Goal: Task Accomplishment & Management: Complete application form

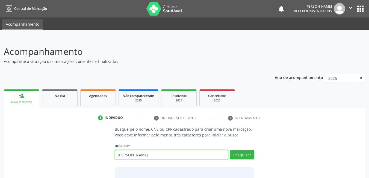
type input "[PERSON_NAME]"
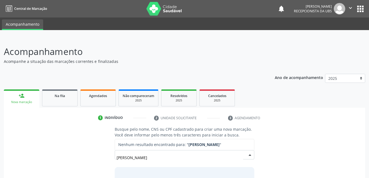
click at [200, 154] on input "[PERSON_NAME]" at bounding box center [180, 157] width 127 height 11
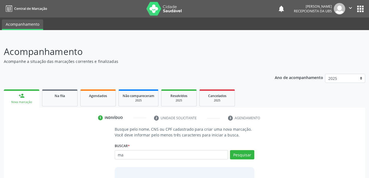
type input "m"
type input "703400283833713"
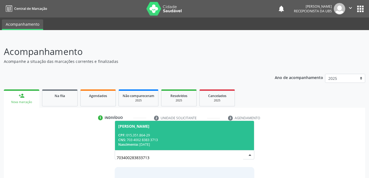
click at [172, 141] on div "CNS: 703 4002 8383 3713" at bounding box center [184, 139] width 133 height 5
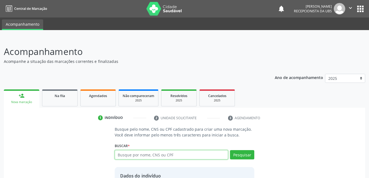
click at [162, 154] on input "text" at bounding box center [172, 154] width 114 height 9
click at [263, 132] on div "Busque pelo nome, CNS ou CPF cadastrado para criar uma nova marcação. Você deve…" at bounding box center [185, 172] width 354 height 93
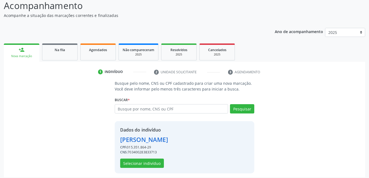
scroll to position [49, 0]
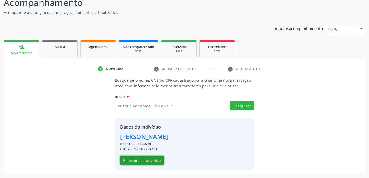
click at [131, 160] on button "Selecionar indivíduo" at bounding box center [142, 159] width 44 height 9
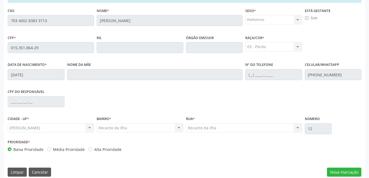
scroll to position [142, 0]
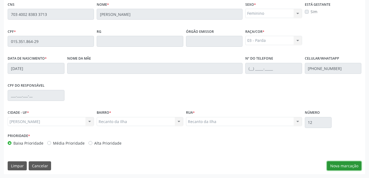
click at [347, 165] on button "Nova marcação" at bounding box center [344, 165] width 34 height 9
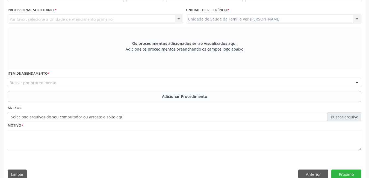
click at [248, 18] on div "Unidade de Saude da Familia Ver [PERSON_NAME] Unidade de Saude da Familia Ver […" at bounding box center [274, 18] width 176 height 9
click at [247, 19] on div "Unidade de Saude da Familia Ver [PERSON_NAME] Unidade de Saude da Familia Ver […" at bounding box center [274, 18] width 176 height 9
click at [237, 19] on div "Unidade de Saude da Familia Ver [PERSON_NAME] Unidade de Saude da Familia Ver […" at bounding box center [274, 18] width 176 height 9
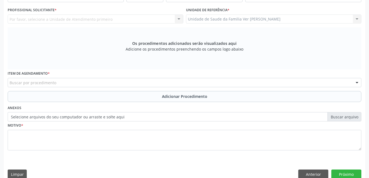
click at [237, 19] on div "Unidade de Saude da Familia Ver [PERSON_NAME] Unidade de Saude da Familia Ver […" at bounding box center [274, 18] width 176 height 9
click at [297, 17] on div "Unidade de Saude da Familia Ver [PERSON_NAME] Unidade de Saude da Familia Ver […" at bounding box center [274, 18] width 176 height 9
click at [206, 19] on div "Unidade de Saude da Familia Ver [PERSON_NAME] Unidade de Saude da Familia Ver […" at bounding box center [274, 18] width 176 height 9
click at [358, 19] on div "Unidade de Saude da Familia Ver [PERSON_NAME] Unidade de Saude da Familia Ver […" at bounding box center [274, 18] width 176 height 9
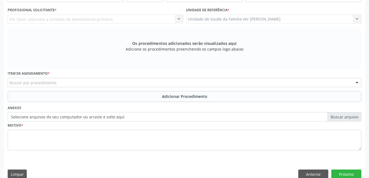
click at [339, 20] on div "Unidade de Saude da Familia Ver [PERSON_NAME] Unidade de Saude da Familia Ver […" at bounding box center [274, 18] width 176 height 9
click at [10, 83] on input "text" at bounding box center [10, 85] width 0 height 11
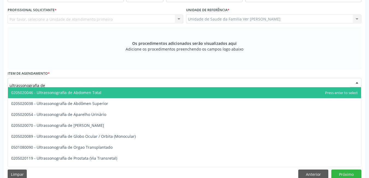
type input "ultrassonografia de"
click at [102, 91] on span "0205020046 - Ultrassonografia de Abdomen Total" at bounding box center [184, 92] width 353 height 11
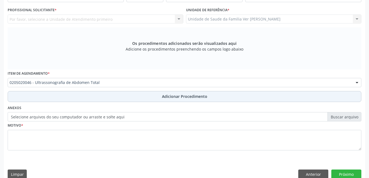
click at [133, 99] on button "Adicionar Procedimento" at bounding box center [185, 96] width 354 height 11
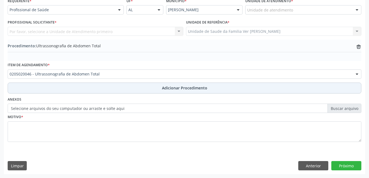
scroll to position [129, 0]
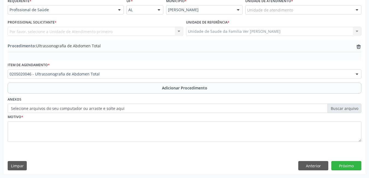
click at [294, 10] on div "Unidade de atendimento" at bounding box center [303, 9] width 116 height 9
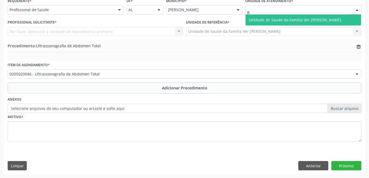
type input "fla"
click at [308, 18] on span "Unidade de Saude da Familia Ver [PERSON_NAME]" at bounding box center [295, 19] width 93 height 5
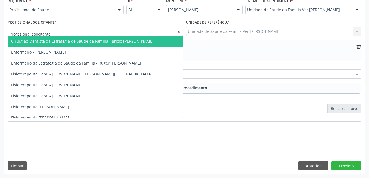
click at [84, 31] on div at bounding box center [96, 31] width 176 height 9
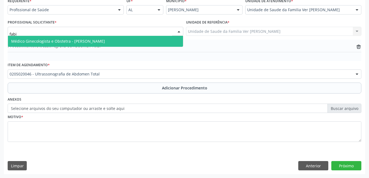
type input "fabia"
click at [102, 41] on span "Médico Ginecologista e Obstetra - [PERSON_NAME]" at bounding box center [58, 41] width 94 height 5
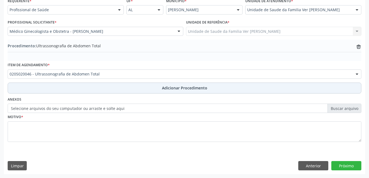
click at [110, 89] on button "Adicionar Procedimento" at bounding box center [185, 88] width 354 height 11
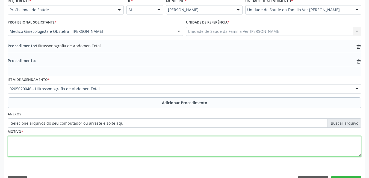
click at [52, 146] on textarea at bounding box center [185, 146] width 354 height 21
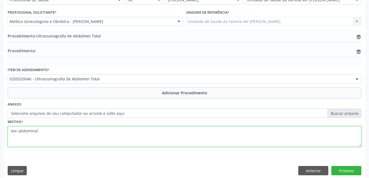
scroll to position [144, 0]
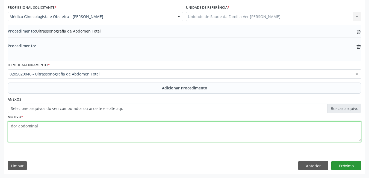
type textarea "dor abdominal"
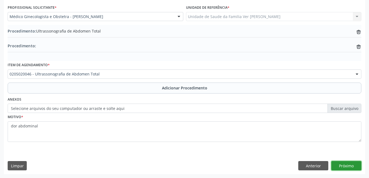
click at [345, 167] on button "Próximo" at bounding box center [346, 165] width 30 height 9
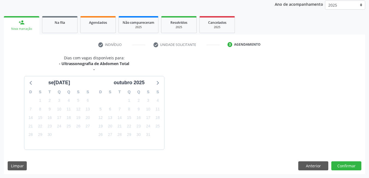
scroll to position [89, 0]
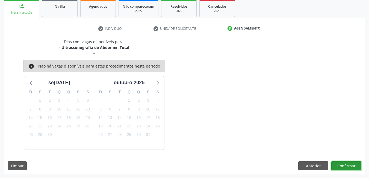
click at [340, 165] on button "Confirmar" at bounding box center [346, 165] width 30 height 9
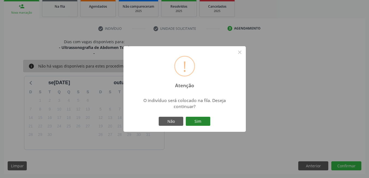
click at [199, 122] on button "Sim" at bounding box center [198, 121] width 25 height 9
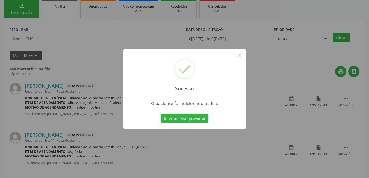
scroll to position [10, 0]
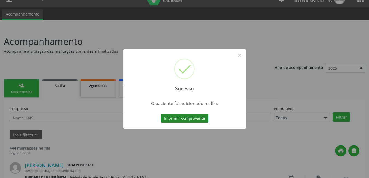
click at [198, 118] on button "Imprimir comprovante" at bounding box center [185, 118] width 48 height 9
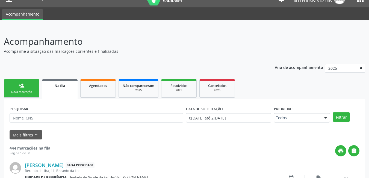
drag, startPoint x: 26, startPoint y: 90, endPoint x: 37, endPoint y: 93, distance: 11.8
click at [26, 90] on div "Nova marcação" at bounding box center [21, 92] width 27 height 4
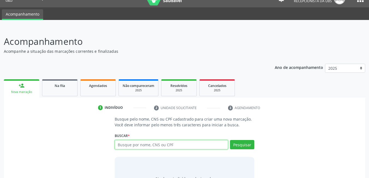
click at [164, 147] on input "text" at bounding box center [172, 144] width 114 height 9
type input "703400283833713"
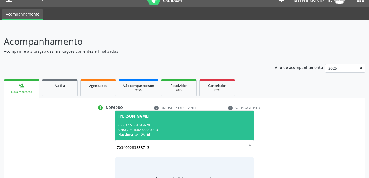
click at [152, 128] on div "CNS: 703 4002 8383 3713" at bounding box center [184, 129] width 133 height 5
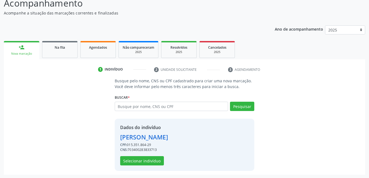
scroll to position [49, 0]
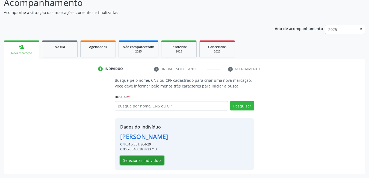
click at [154, 163] on button "Selecionar indivíduo" at bounding box center [142, 159] width 44 height 9
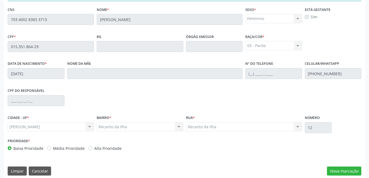
scroll to position [142, 0]
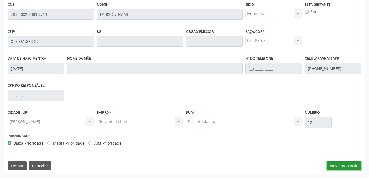
click at [339, 163] on button "Nova marcação" at bounding box center [344, 165] width 34 height 9
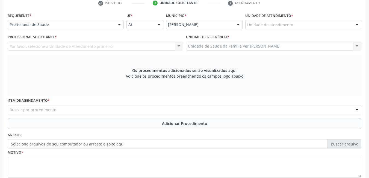
scroll to position [113, 0]
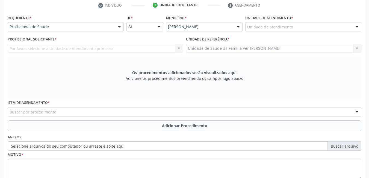
click at [308, 27] on div "Unidade de atendimento" at bounding box center [303, 26] width 116 height 9
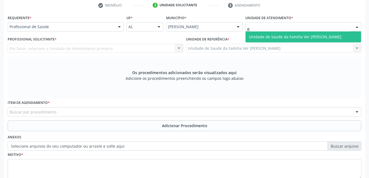
type input "fla"
click at [308, 36] on span "Unidade de Saude da Familia Ver [PERSON_NAME]" at bounding box center [295, 36] width 93 height 5
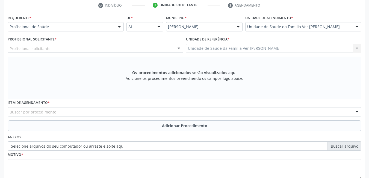
click at [142, 47] on div "Profissional solicitante" at bounding box center [96, 48] width 176 height 9
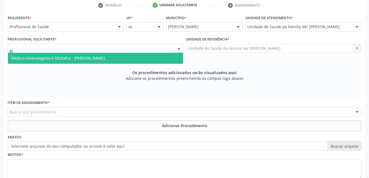
type input "bia"
click at [105, 58] on span "Médico Ginecologista e Obstetra - [PERSON_NAME]" at bounding box center [58, 57] width 94 height 5
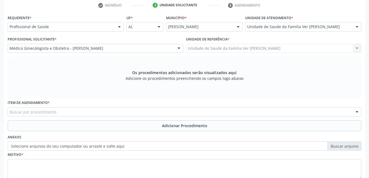
click at [94, 110] on div "Buscar por procedimento" at bounding box center [185, 111] width 354 height 9
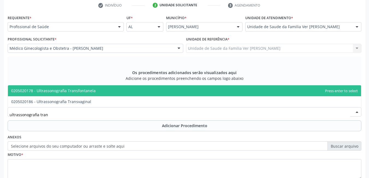
type input "ultrassonografia trans"
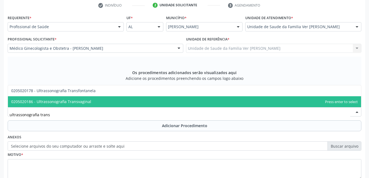
click at [102, 104] on span "0205020186 - Ultrassonografia Transvaginal" at bounding box center [184, 101] width 353 height 11
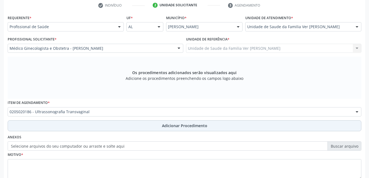
click at [113, 126] on button "Adicionar Procedimento" at bounding box center [185, 125] width 354 height 11
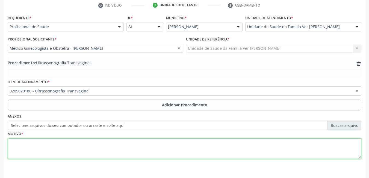
click at [67, 143] on textarea at bounding box center [185, 148] width 354 height 21
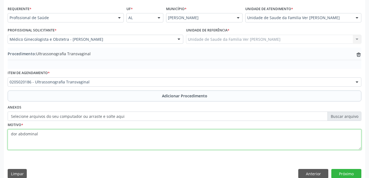
scroll to position [129, 0]
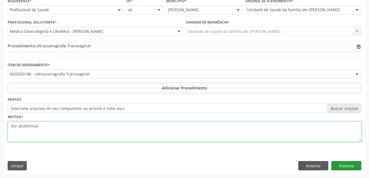
type textarea "dor abdominal"
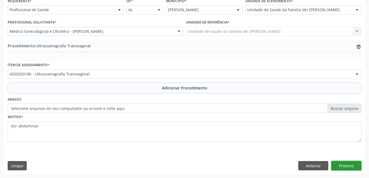
click at [347, 166] on button "Próximo" at bounding box center [346, 165] width 30 height 9
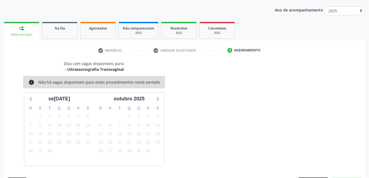
scroll to position [84, 0]
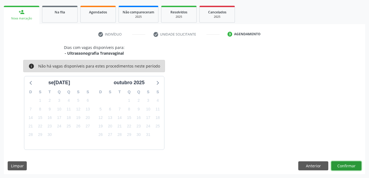
click at [337, 164] on button "Confirmar" at bounding box center [346, 165] width 30 height 9
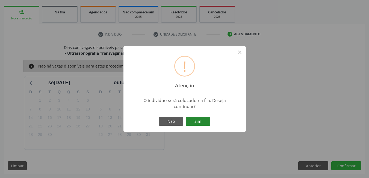
click at [196, 120] on button "Sim" at bounding box center [198, 121] width 25 height 9
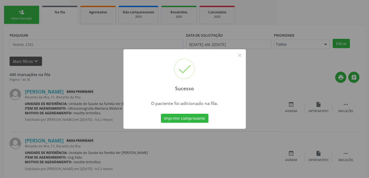
scroll to position [10, 0]
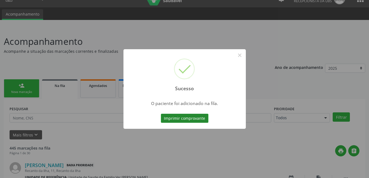
click at [198, 120] on button "Imprimir comprovante" at bounding box center [185, 118] width 48 height 9
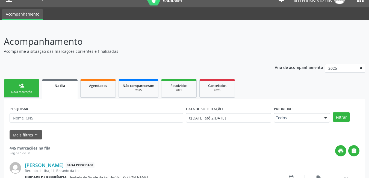
click at [19, 92] on div "Nova marcação" at bounding box center [21, 92] width 27 height 4
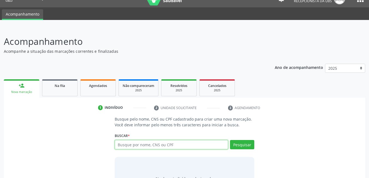
click at [146, 147] on input "text" at bounding box center [172, 144] width 114 height 9
type input "70300283833713"
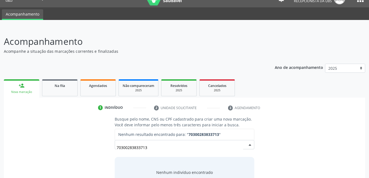
click at [158, 147] on input "70300283833713" at bounding box center [180, 147] width 127 height 11
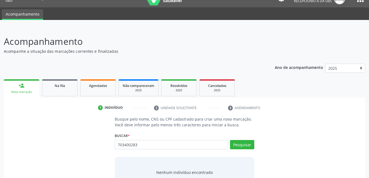
type input "7034002838"
type input "703400283833713"
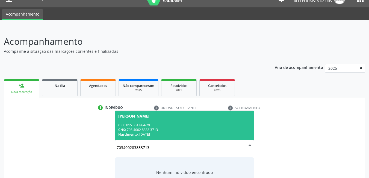
click at [166, 128] on div "CNS: 703 4002 8383 3713" at bounding box center [184, 129] width 133 height 5
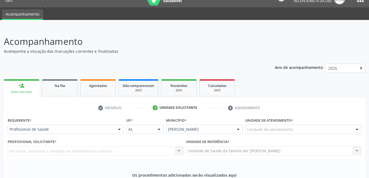
click at [301, 125] on div "Unidade de atendimento" at bounding box center [303, 129] width 116 height 9
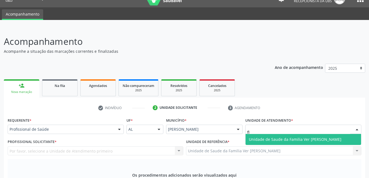
type input "fla"
click at [266, 134] on span "Unidade de Saude da Familia Ver [PERSON_NAME]" at bounding box center [304, 139] width 116 height 11
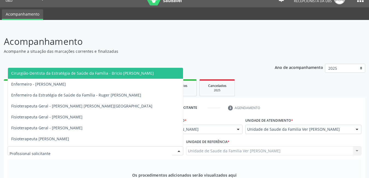
click at [129, 146] on div at bounding box center [96, 150] width 176 height 9
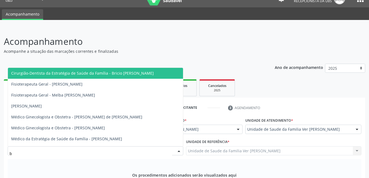
type input "bi"
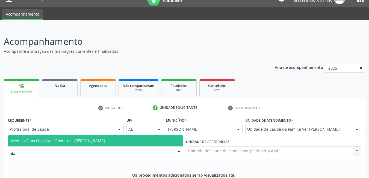
click at [128, 135] on span "Médico Ginecologista e Obstetra - [PERSON_NAME]" at bounding box center [95, 140] width 175 height 11
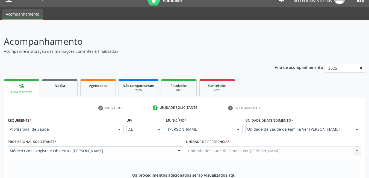
type input "ultrassonografia mam"
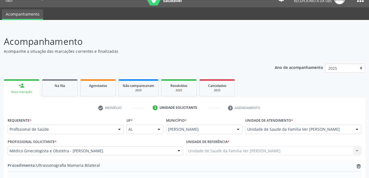
type textarea "[MEDICAL_DATA] + prevenção"
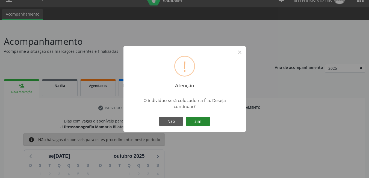
click at [191, 119] on button "Sim" at bounding box center [198, 121] width 25 height 9
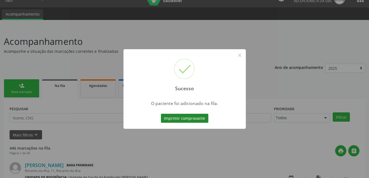
click at [198, 117] on button "Imprimir comprovante" at bounding box center [185, 118] width 48 height 9
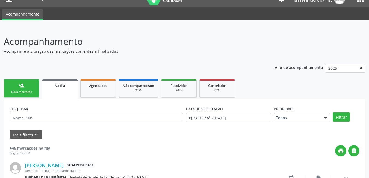
click at [30, 86] on link "person_add Nova marcação" at bounding box center [22, 88] width 36 height 18
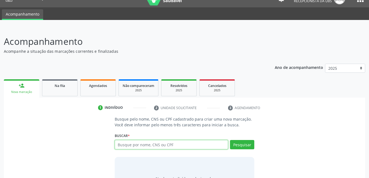
click at [210, 143] on input "text" at bounding box center [172, 144] width 114 height 9
type input "701206085677317"
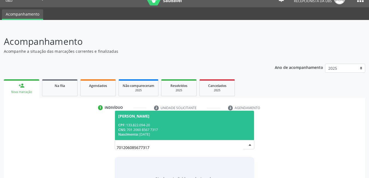
click at [179, 131] on div "CNS: 701 2060 8567 7317" at bounding box center [184, 129] width 133 height 5
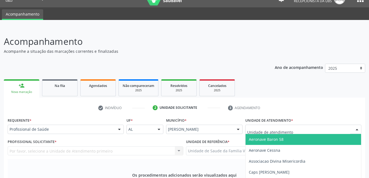
click at [315, 125] on div at bounding box center [303, 129] width 116 height 9
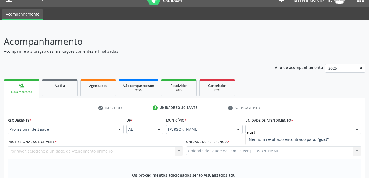
click at [316, 126] on input "gust" at bounding box center [298, 131] width 103 height 11
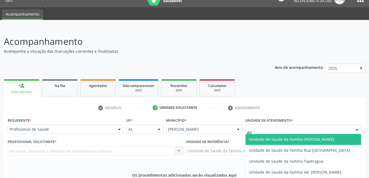
type input "g"
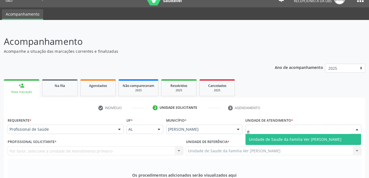
type input "fla"
click at [355, 134] on span "Unidade de Saude da Familia Ver [PERSON_NAME]" at bounding box center [304, 139] width 116 height 11
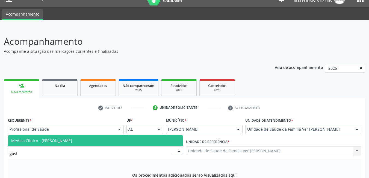
click at [65, 138] on span "Médico Clínico - [PERSON_NAME]" at bounding box center [41, 140] width 61 height 5
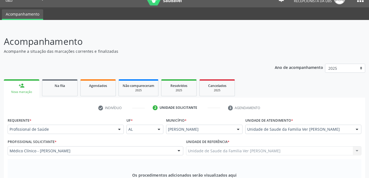
type input "endoscopia"
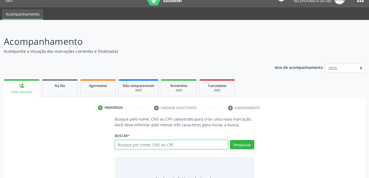
click at [157, 140] on input "text" at bounding box center [172, 144] width 114 height 9
click at [160, 140] on input "text" at bounding box center [172, 144] width 114 height 9
type input "702401585917025"
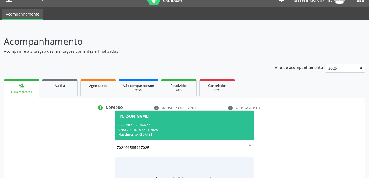
click at [168, 127] on div "CNS: 702 4015 8591 7025" at bounding box center [184, 129] width 133 height 5
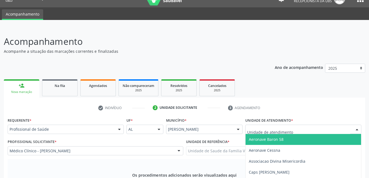
click at [317, 126] on input "text" at bounding box center [298, 131] width 103 height 11
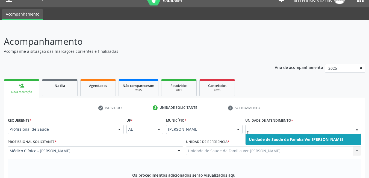
click at [311, 137] on span "Unidade de Saude da Familia Ver [PERSON_NAME]" at bounding box center [296, 139] width 94 height 5
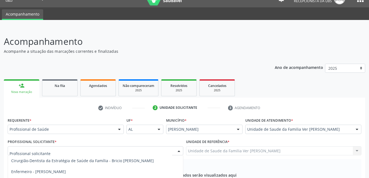
click at [167, 146] on div at bounding box center [96, 150] width 176 height 9
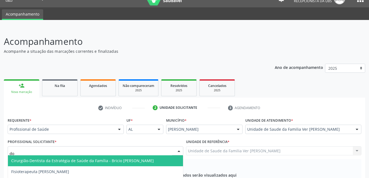
type input "d"
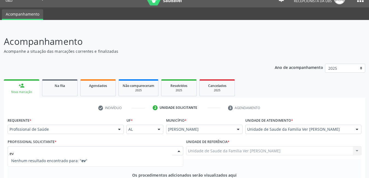
type input "e"
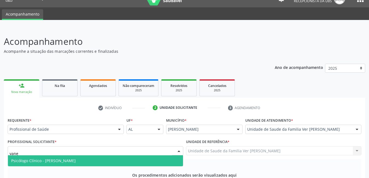
click at [159, 155] on span "Psicólogo Clínico - [PERSON_NAME]" at bounding box center [95, 160] width 175 height 11
type input "vane"
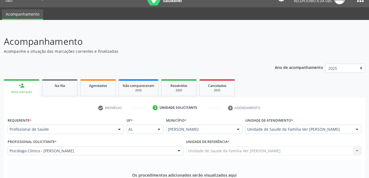
click at [159, 159] on div "Os procedimentos adicionados serão visualizados aqui Adicione os procedimentos …" at bounding box center [185, 180] width 354 height 42
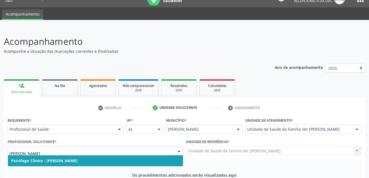
click at [125, 155] on span "Psicólogo Clínico - [PERSON_NAME]" at bounding box center [95, 160] width 175 height 11
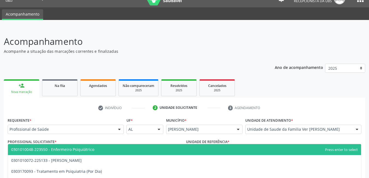
type input "psiqui"
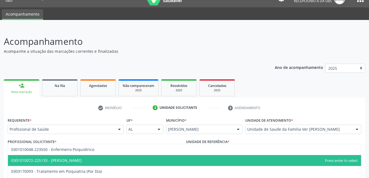
click at [97, 155] on span "0301010072-225133 - [PERSON_NAME]" at bounding box center [184, 160] width 353 height 11
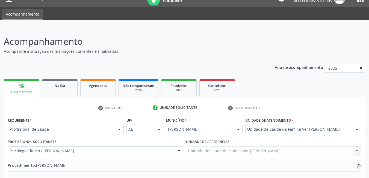
type textarea "não a justificativa"
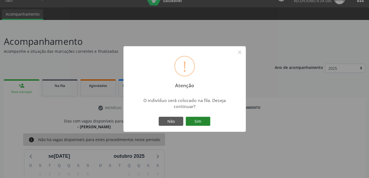
click at [205, 120] on button "Sim" at bounding box center [198, 121] width 25 height 9
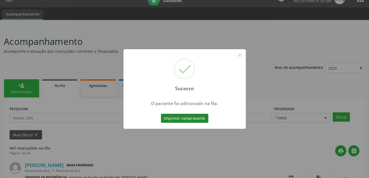
click at [200, 120] on button "Imprimir comprovante" at bounding box center [185, 118] width 48 height 9
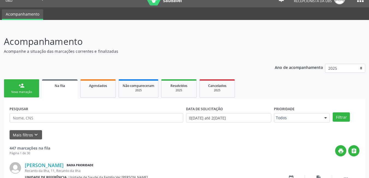
click at [36, 84] on link "person_add Nova marcação" at bounding box center [22, 88] width 36 height 18
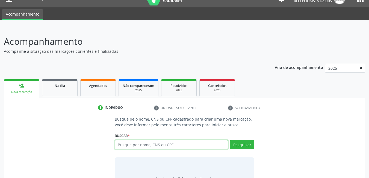
click at [177, 143] on input "text" at bounding box center [172, 144] width 114 height 9
type input "70500874874257"
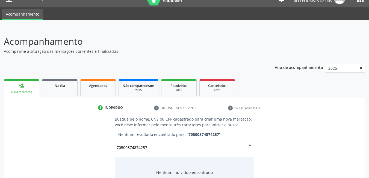
click at [162, 146] on input "70500874874257" at bounding box center [180, 147] width 127 height 11
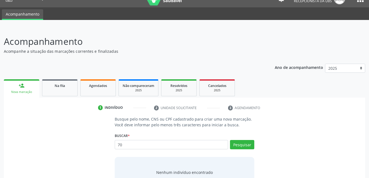
type input "7"
type input "5"
type input "7"
type input "70500087487425"
type input "705000874874257"
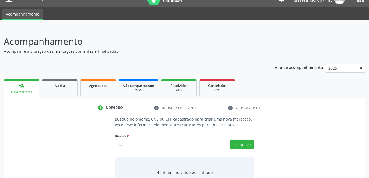
type input "7"
type input "[PERSON_NAME]"
click at [251, 145] on div "[PERSON_NAME] por nome, CNS ou CPF [PERSON_NAME] CPF: -- CNS: 700 8099 1234 938…" at bounding box center [185, 146] width 140 height 13
click at [240, 142] on button "Pesquisar" at bounding box center [242, 144] width 24 height 9
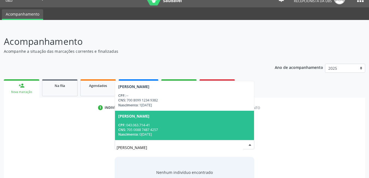
click at [211, 124] on div "CPF: 043.063.714-41" at bounding box center [184, 125] width 133 height 5
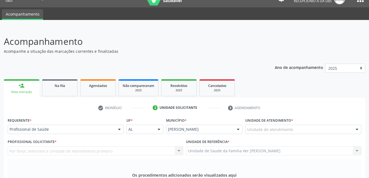
click at [309, 125] on div "Unidade de atendimento" at bounding box center [303, 129] width 116 height 9
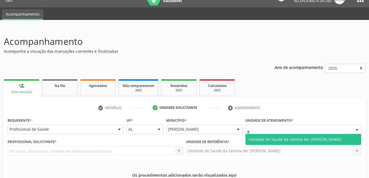
type input "fla"
click at [253, 137] on span "Unidade de Saude da Familia Ver [PERSON_NAME]" at bounding box center [295, 139] width 93 height 5
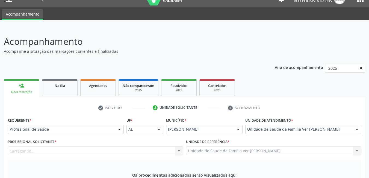
click at [137, 146] on div "Carregando... Nenhum resultado encontrado para: " " Não há nenhuma opção para s…" at bounding box center [96, 150] width 176 height 9
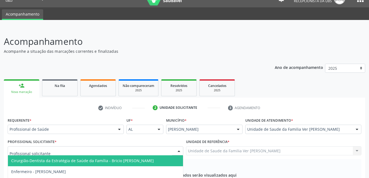
click at [133, 146] on div at bounding box center [96, 150] width 176 height 9
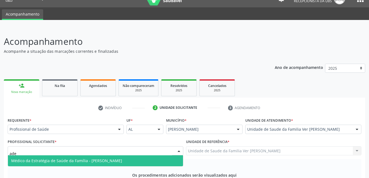
type input "adel"
click at [122, 158] on span "Médico da Estratégia de Saúde da Família - [PERSON_NAME]" at bounding box center [66, 160] width 111 height 5
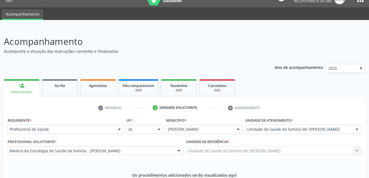
type input "ortopedista"
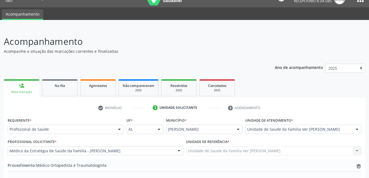
type textarea "p"
type textarea "não da pra entender"
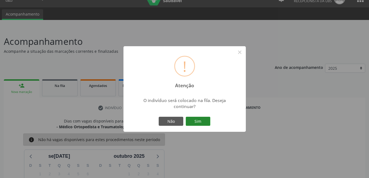
click at [197, 121] on button "Sim" at bounding box center [198, 121] width 25 height 9
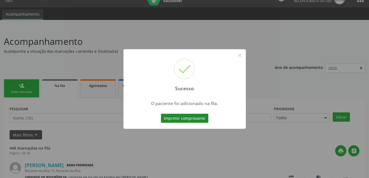
click at [204, 120] on button "Imprimir comprovante" at bounding box center [185, 118] width 48 height 9
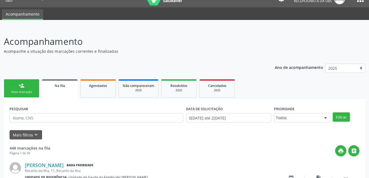
click at [17, 89] on link "person_add Nova marcação" at bounding box center [22, 88] width 36 height 18
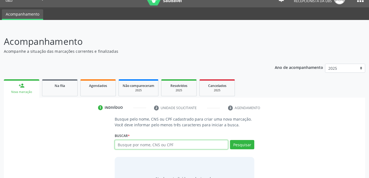
click at [143, 146] on input "text" at bounding box center [172, 144] width 114 height 9
type input "70350502414633"
type input "703505024146330"
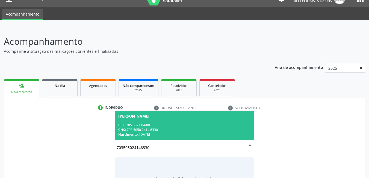
click at [157, 129] on div "CNS: 703 5050 2414 6330" at bounding box center [184, 129] width 133 height 5
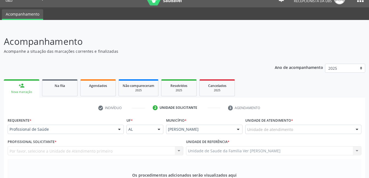
click at [320, 125] on div "Unidade de atendimento" at bounding box center [303, 129] width 116 height 9
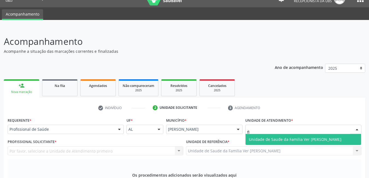
click at [323, 137] on span "Unidade de Saude da Familia Ver [PERSON_NAME]" at bounding box center [295, 139] width 93 height 5
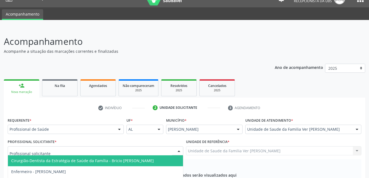
click at [51, 146] on div at bounding box center [96, 150] width 176 height 9
type input "gu"
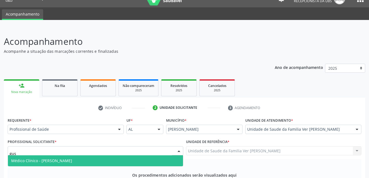
click at [72, 158] on span "Médico Clínico - [PERSON_NAME]" at bounding box center [41, 160] width 61 height 5
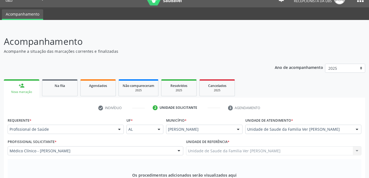
type input "ginecologist"
type textarea "não deu para entender"
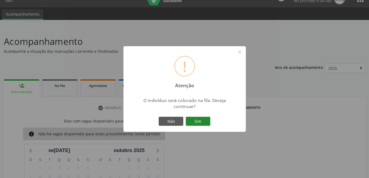
click at [204, 121] on button "Sim" at bounding box center [198, 121] width 25 height 9
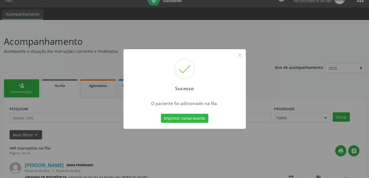
click at [204, 121] on button "Imprimir comprovante" at bounding box center [185, 118] width 48 height 9
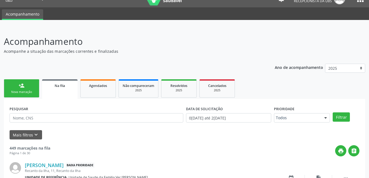
click at [22, 92] on div "Nova marcação" at bounding box center [21, 92] width 27 height 4
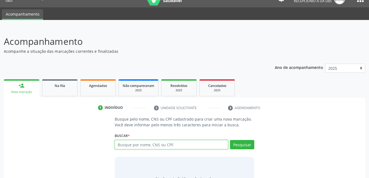
click at [141, 146] on input "text" at bounding box center [172, 144] width 114 height 9
type input "703505024146330"
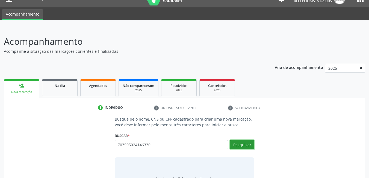
click at [249, 147] on button "Pesquisar" at bounding box center [242, 144] width 24 height 9
type input "703505024146330"
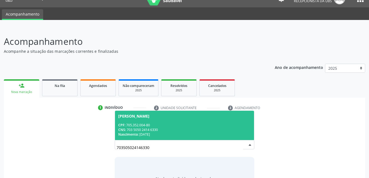
click at [231, 134] on div "Nascimento: [DATE]" at bounding box center [184, 134] width 133 height 5
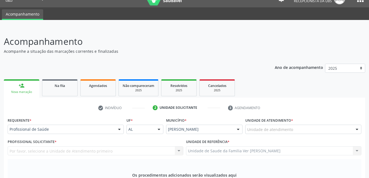
click at [325, 125] on div "Unidade de atendimento" at bounding box center [303, 129] width 116 height 9
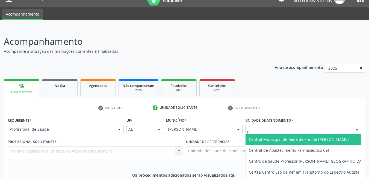
type input "fl"
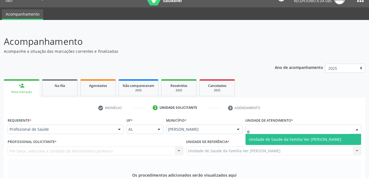
click at [331, 137] on span "Unidade de Saude da Familia Ver [PERSON_NAME]" at bounding box center [295, 139] width 93 height 5
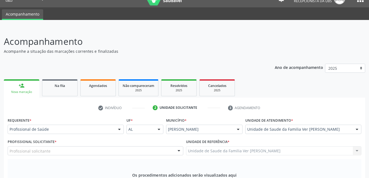
click at [161, 138] on div "Profissional Solicitante * Profissional solicitante Cirurgião-Dentista da Estra…" at bounding box center [96, 146] width 176 height 17
click at [161, 146] on div "Profissional solicitante" at bounding box center [96, 150] width 176 height 9
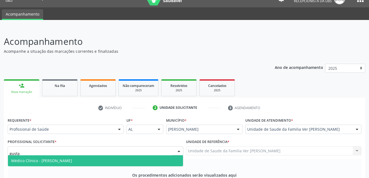
click at [148, 155] on span "Médico Clínico - [PERSON_NAME]" at bounding box center [95, 160] width 175 height 11
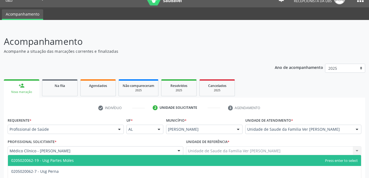
type input "usg p"
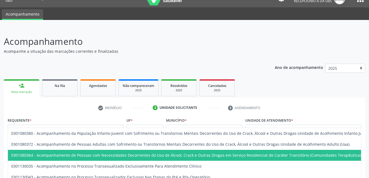
type input "usg"
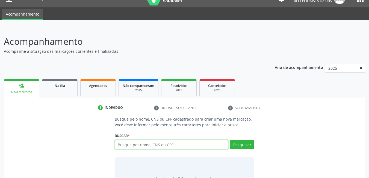
click at [144, 140] on input "text" at bounding box center [172, 144] width 114 height 9
type input "709208265745032"
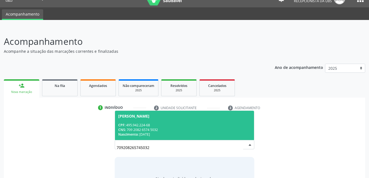
click at [163, 127] on div "CNS: 709 2082 6574 5032" at bounding box center [184, 129] width 133 height 5
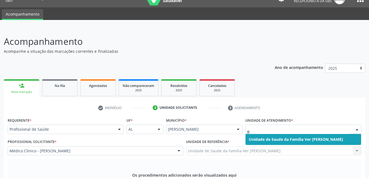
type input "fla"
click at [273, 137] on span "Unidade de Saude da Familia Ver [PERSON_NAME]" at bounding box center [296, 139] width 94 height 5
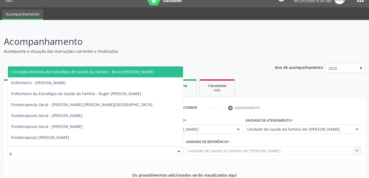
type input "ad"
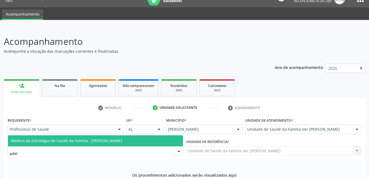
click at [143, 135] on span "Médico da Estratégia de Saúde da Família - [PERSON_NAME]" at bounding box center [95, 140] width 175 height 11
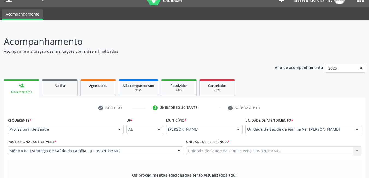
type input "fisioterap"
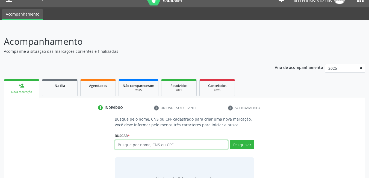
click at [210, 140] on input "text" at bounding box center [172, 144] width 114 height 9
type input "709203290566737"
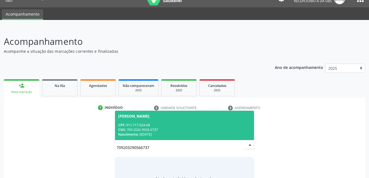
click at [166, 132] on div "Nascimento: 0[DATE]" at bounding box center [184, 134] width 133 height 5
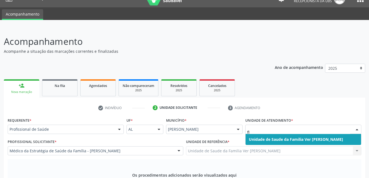
type input "fla"
click at [296, 137] on span "Unidade de Saude da Familia Ver [PERSON_NAME]" at bounding box center [296, 139] width 94 height 5
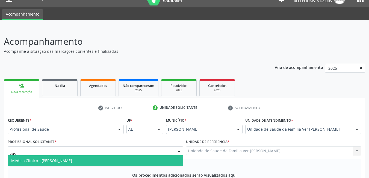
type input "gust"
click at [139, 155] on span "Médico Clínico - [PERSON_NAME]" at bounding box center [95, 160] width 175 height 11
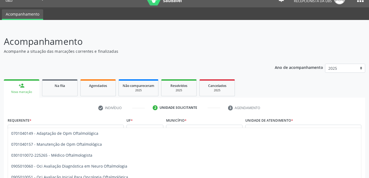
type input "oftalmolo"
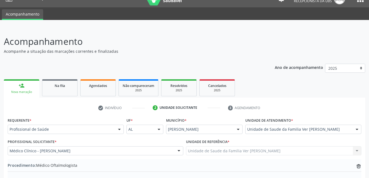
type textarea "não deu para entender"
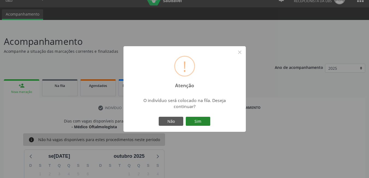
click at [203, 123] on button "Sim" at bounding box center [198, 121] width 25 height 9
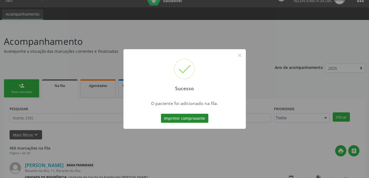
click at [196, 118] on button "Imprimir comprovante" at bounding box center [185, 118] width 48 height 9
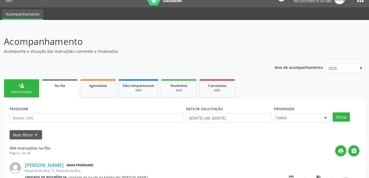
click at [28, 93] on div "Nova marcação" at bounding box center [21, 92] width 27 height 4
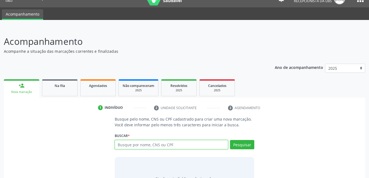
click at [190, 145] on input "text" at bounding box center [172, 144] width 114 height 9
type input "703505024146"
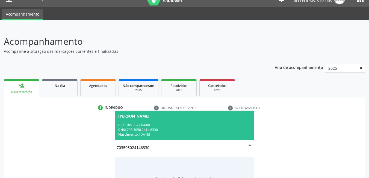
click at [153, 128] on div "CNS: 703 5050 2414 6330" at bounding box center [184, 129] width 133 height 5
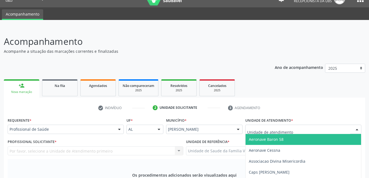
click at [305, 125] on div at bounding box center [303, 129] width 116 height 9
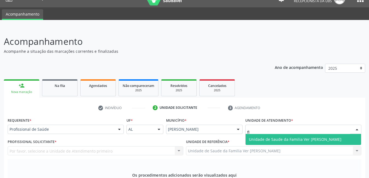
type input "fla"
click at [307, 137] on span "Unidade de Saude da Familia Ver [PERSON_NAME]" at bounding box center [295, 139] width 93 height 5
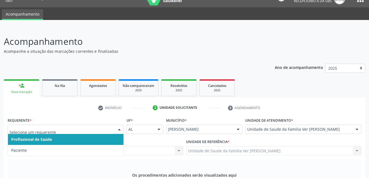
drag, startPoint x: 26, startPoint y: 58, endPoint x: 40, endPoint y: 49, distance: 15.9
click at [40, 116] on div "Requerente * Profissional de Saúde Paciente Nenhum resultado encontrado para: "…" at bounding box center [66, 124] width 116 height 17
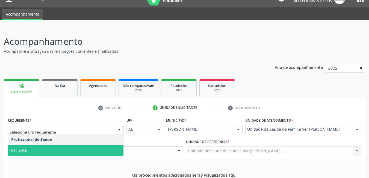
click at [57, 145] on span "Paciente" at bounding box center [66, 150] width 116 height 11
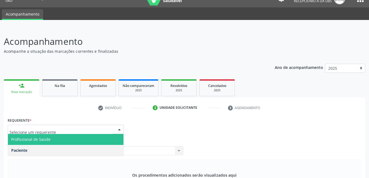
click at [77, 134] on span "Profissional de Saúde" at bounding box center [66, 139] width 116 height 11
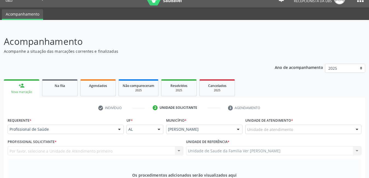
click at [76, 146] on div "Por favor, selecione a Unidade de Atendimento primeiro Cirurgião-Dentista da Es…" at bounding box center [96, 150] width 176 height 9
click at [81, 146] on div "Por favor, selecione a Unidade de Atendimento primeiro Cirurgião-Dentista da Es…" at bounding box center [96, 150] width 176 height 9
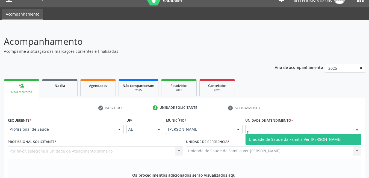
click at [279, 137] on span "Unidade de Saude da Familia Ver [PERSON_NAME]" at bounding box center [295, 139] width 93 height 5
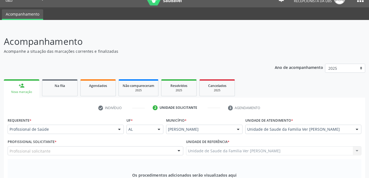
click at [151, 146] on div "Profissional solicitante" at bounding box center [96, 150] width 176 height 9
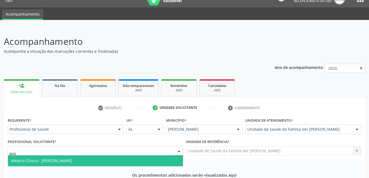
type input "gusa"
click at [147, 155] on span "Médico Clínico - [PERSON_NAME]" at bounding box center [95, 160] width 175 height 11
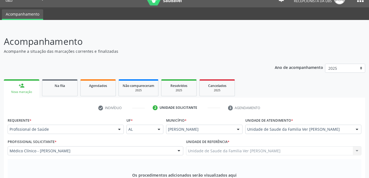
type input "ginecolog"
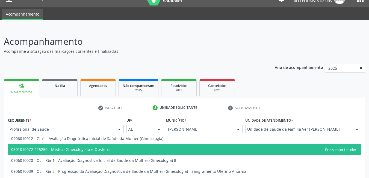
click at [134, 144] on span "0301010072-225250 - Médico Ginecologista e Obstetra" at bounding box center [184, 149] width 353 height 11
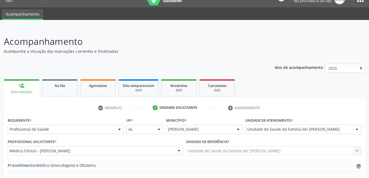
type textarea "não da para entender"
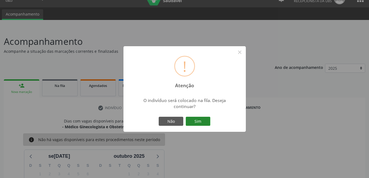
click at [203, 122] on button "Sim" at bounding box center [198, 121] width 25 height 9
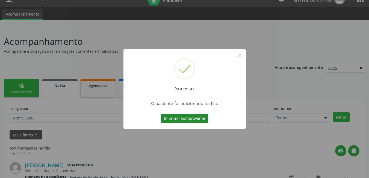
click at [198, 119] on button "Imprimir comprovante" at bounding box center [185, 118] width 48 height 9
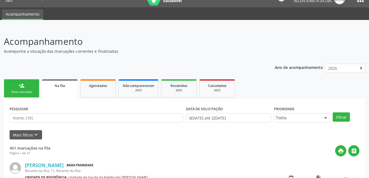
click at [28, 87] on link "person_add Nova marcação" at bounding box center [22, 88] width 36 height 18
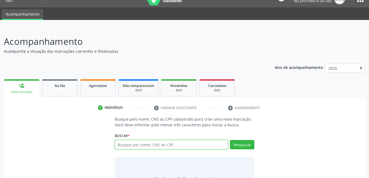
click at [157, 146] on input "text" at bounding box center [172, 144] width 114 height 9
type input "700308946851335"
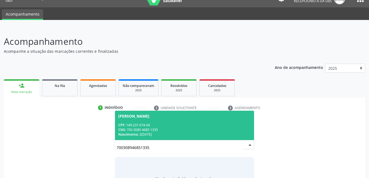
click at [159, 129] on div "CNS: 700 3089 4685 1335" at bounding box center [184, 129] width 133 height 5
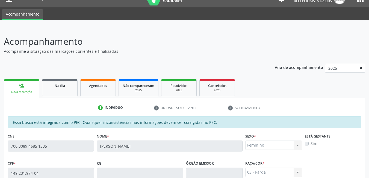
drag, startPoint x: 369, startPoint y: 101, endPoint x: 369, endPoint y: 116, distance: 15.0
click at [369, 116] on div "Acompanhamento Acompanhe a situação das marcações correntes e finalizadas Relat…" at bounding box center [184, 169] width 369 height 282
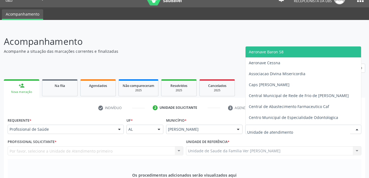
click at [320, 125] on div at bounding box center [303, 129] width 116 height 9
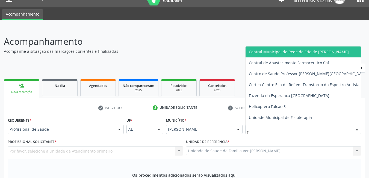
type input "fl"
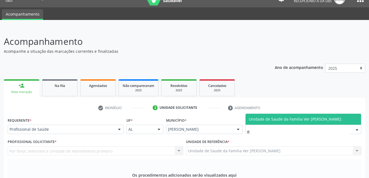
click at [318, 116] on span "Unidade de Saude da Familia Ver [PERSON_NAME]" at bounding box center [295, 118] width 93 height 5
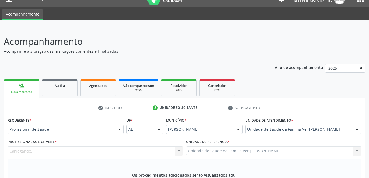
click at [318, 116] on div "Unidade de atendimento * Unidade de Saude da Familia Ver [PERSON_NAME] Aeronave…" at bounding box center [303, 124] width 116 height 17
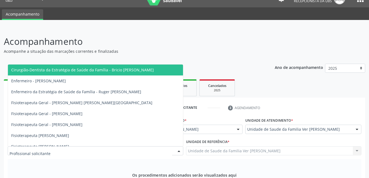
click at [133, 146] on div at bounding box center [96, 150] width 176 height 9
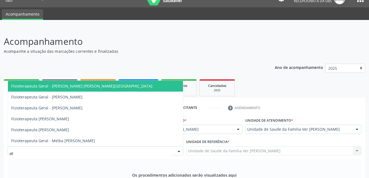
type input "o"
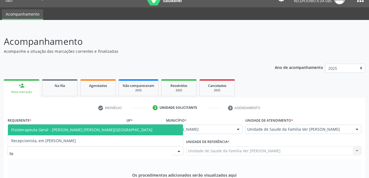
type input "t"
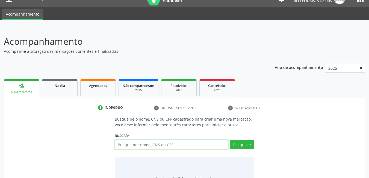
click at [202, 140] on input "text" at bounding box center [172, 144] width 114 height 9
type input "70840023796336"
type input "708400237963368"
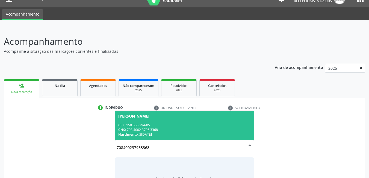
click at [193, 111] on span "[PERSON_NAME] CPF: 150.566.294-05 CNS: 708 4002 3796 3368 Nascimento: 3[DATE]" at bounding box center [184, 125] width 139 height 29
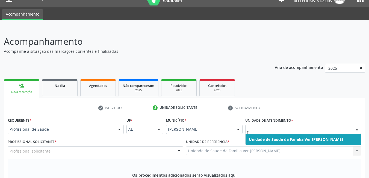
click at [316, 137] on span "Unidade de Saude da Familia Ver [PERSON_NAME]" at bounding box center [296, 139] width 94 height 5
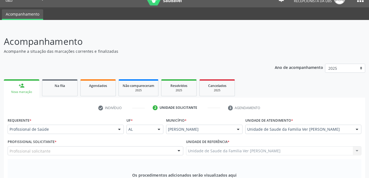
click at [160, 146] on div "Profissional solicitante" at bounding box center [96, 150] width 176 height 9
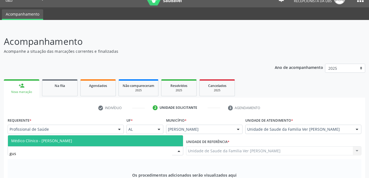
type input "gust"
click at [160, 135] on span "Médico Clínico - [PERSON_NAME]" at bounding box center [95, 140] width 175 height 11
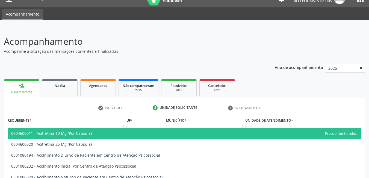
type input "p"
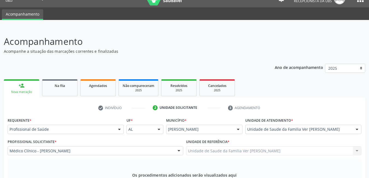
type input "psico"
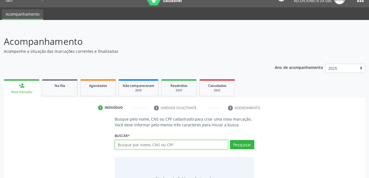
click at [149, 140] on input "text" at bounding box center [172, 144] width 114 height 9
type input "7000002447128"
type input "700000244712802"
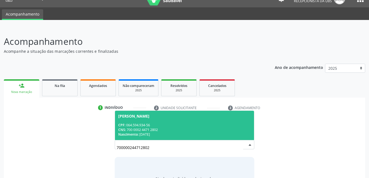
click at [160, 127] on div "CNS: 700 0002 4471 2802" at bounding box center [184, 129] width 133 height 5
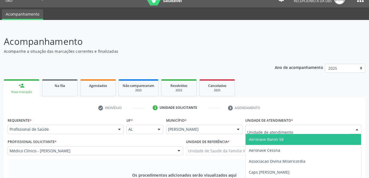
click at [318, 125] on div at bounding box center [303, 129] width 116 height 9
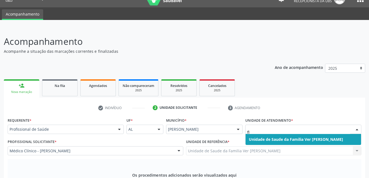
type input "fla"
click at [251, 134] on span "Unidade de Saude da Familia Ver [PERSON_NAME]" at bounding box center [304, 139] width 116 height 11
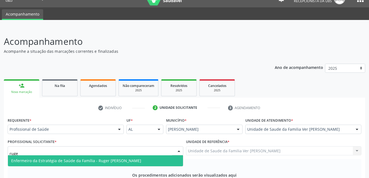
type input "ruger"
click at [133, 158] on span "Enfermeiro da Estratégia de Saúde da Família - Ruger [PERSON_NAME]" at bounding box center [76, 160] width 130 height 5
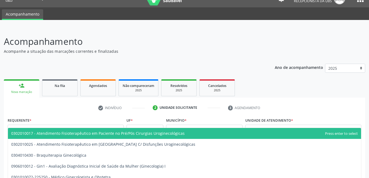
type input "ginecolo"
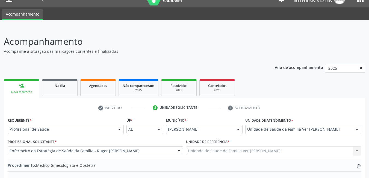
type textarea "não a justificativa"
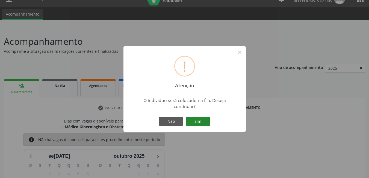
click at [204, 123] on button "Sim" at bounding box center [198, 121] width 25 height 9
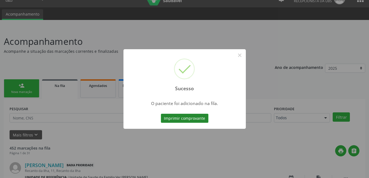
click at [203, 117] on button "Imprimir comprovante" at bounding box center [185, 118] width 48 height 9
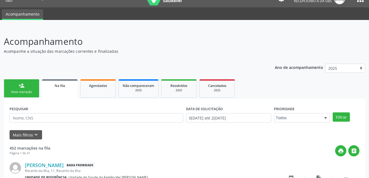
click at [24, 84] on div "person_add" at bounding box center [22, 86] width 6 height 6
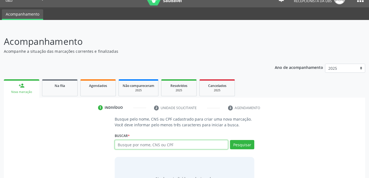
click at [137, 144] on input "text" at bounding box center [172, 144] width 114 height 9
type input "708400237963368"
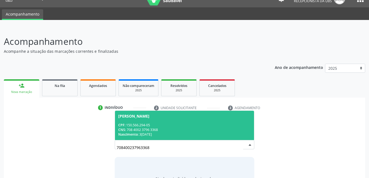
click at [149, 129] on div "CNS: 708 4002 3796 3368" at bounding box center [184, 129] width 133 height 5
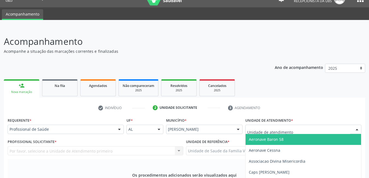
click at [312, 125] on div at bounding box center [303, 129] width 116 height 9
type input "f"
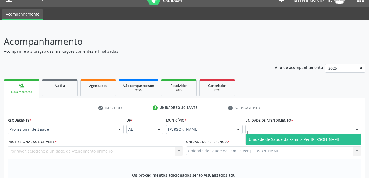
click at [291, 134] on span "Unidade de Saude da Familia Ver [PERSON_NAME]" at bounding box center [304, 139] width 116 height 11
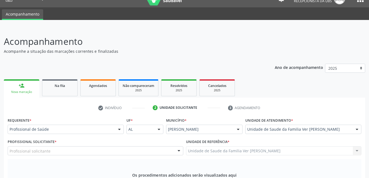
click at [117, 146] on div "Profissional solicitante" at bounding box center [96, 150] width 176 height 9
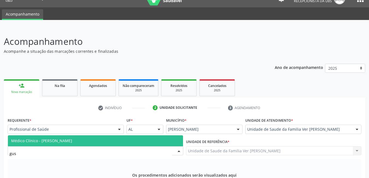
type input "gust"
click at [118, 135] on span "Médico Clínico - [PERSON_NAME]" at bounding box center [95, 140] width 175 height 11
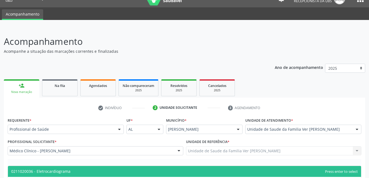
type input "eletrocard"
click at [126, 166] on span "0211020036 - Eletrocardiograma" at bounding box center [184, 171] width 353 height 11
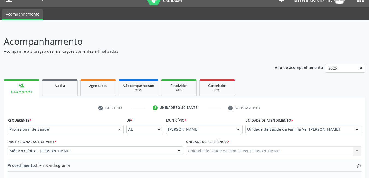
type textarea "b"
type textarea "não da para entender"
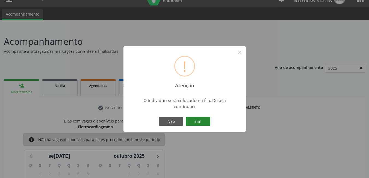
click at [205, 119] on button "Sim" at bounding box center [198, 121] width 25 height 9
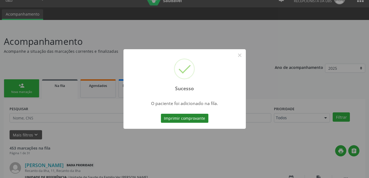
click at [192, 114] on button "Imprimir comprovante" at bounding box center [185, 118] width 48 height 9
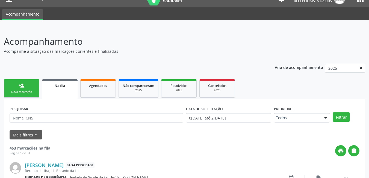
click at [26, 89] on link "person_add Nova marcação" at bounding box center [22, 88] width 36 height 18
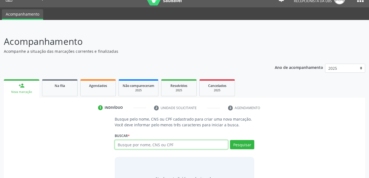
click at [174, 146] on input "text" at bounding box center [172, 144] width 114 height 9
type input "70000445556603"
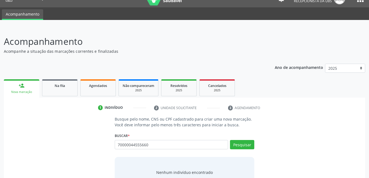
type input "700000445556603"
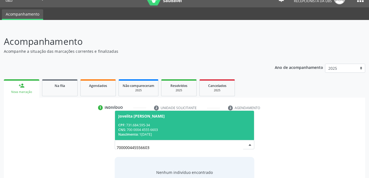
click at [167, 131] on div "CNS: 700 0004 4555 6603" at bounding box center [184, 129] width 133 height 5
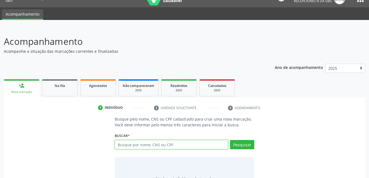
click at [149, 140] on input "text" at bounding box center [172, 144] width 114 height 9
type input "700507105561653"
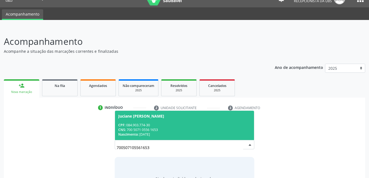
click at [141, 111] on span "Juciane [PERSON_NAME] CPF: 084.903.774-30 CNS: 700 5071 0556 1653 Nascimento: 1…" at bounding box center [184, 125] width 139 height 29
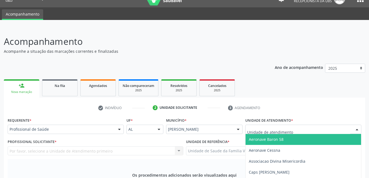
click at [324, 125] on div at bounding box center [303, 129] width 116 height 9
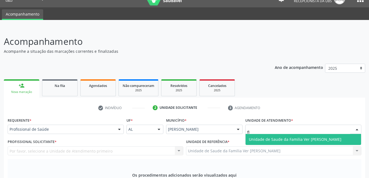
click at [326, 137] on span "Unidade de Saude da Familia Ver [PERSON_NAME]" at bounding box center [295, 139] width 93 height 5
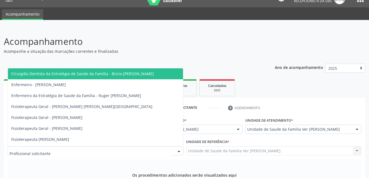
click at [126, 146] on div at bounding box center [96, 150] width 176 height 9
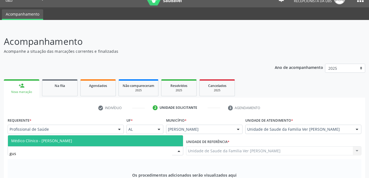
type input "gust"
click at [134, 135] on span "Médico Clínico - [PERSON_NAME]" at bounding box center [95, 140] width 175 height 11
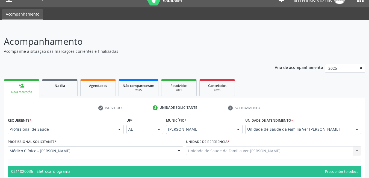
type input "eletrocardiograma"
click at [262, 166] on span "0211020036 - Eletrocardiograma" at bounding box center [184, 171] width 353 height 11
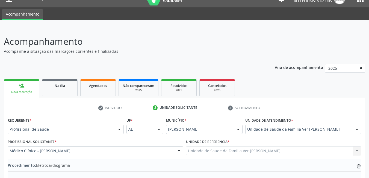
type textarea "histórico nisíncola"
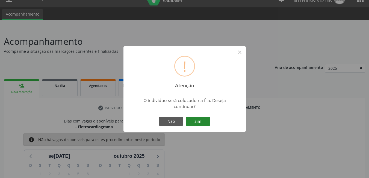
click at [209, 122] on button "Sim" at bounding box center [198, 121] width 25 height 9
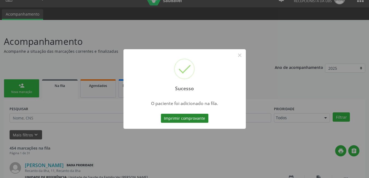
click at [199, 119] on button "Imprimir comprovante" at bounding box center [185, 118] width 48 height 9
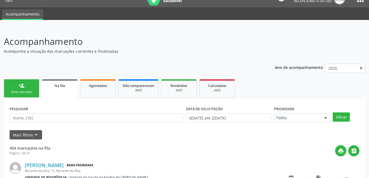
click at [29, 90] on div "Nova marcação" at bounding box center [21, 92] width 27 height 4
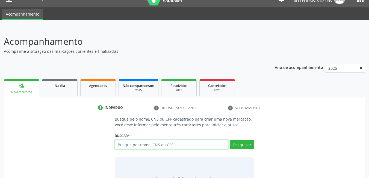
click at [191, 149] on input "text" at bounding box center [172, 144] width 114 height 9
type input "700507105561653"
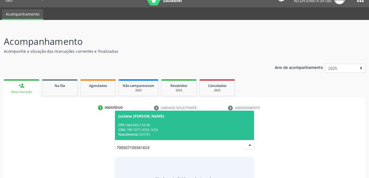
click at [167, 127] on div "CNS: 700 5071 0556 1653" at bounding box center [184, 129] width 133 height 5
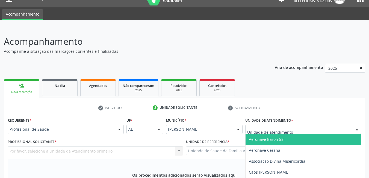
click at [311, 125] on div at bounding box center [303, 129] width 116 height 9
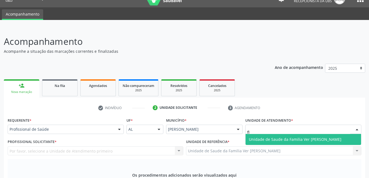
type input "fla"
click at [316, 134] on span "Unidade de Saude da Familia Ver [PERSON_NAME]" at bounding box center [304, 139] width 116 height 11
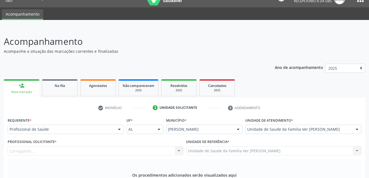
click at [93, 146] on div "Carregando..." at bounding box center [96, 150] width 176 height 9
click at [143, 146] on div "Profissional solicitante" at bounding box center [96, 150] width 176 height 9
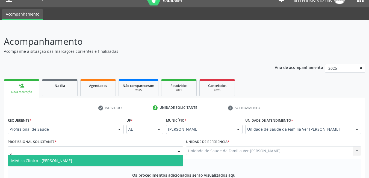
type input "gu"
click at [135, 155] on span "Médico Clínico - [PERSON_NAME]" at bounding box center [95, 160] width 175 height 11
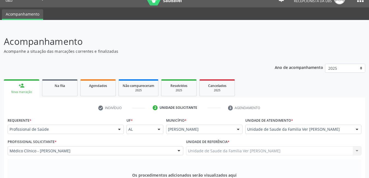
type input "hemograma"
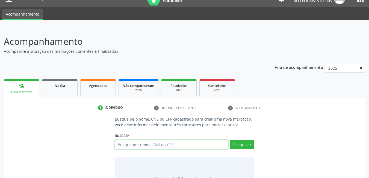
click at [180, 140] on input "text" at bounding box center [172, 144] width 114 height 9
type input "702101747157791"
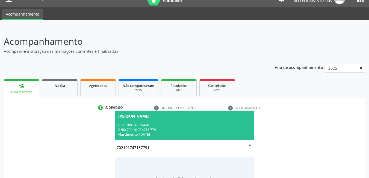
click at [183, 123] on div "CPF: 709.548.584-41" at bounding box center [184, 125] width 133 height 5
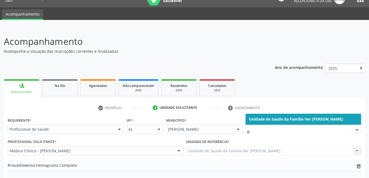
click at [316, 116] on span "Unidade de Saude da Familia Ver [PERSON_NAME]" at bounding box center [296, 118] width 94 height 5
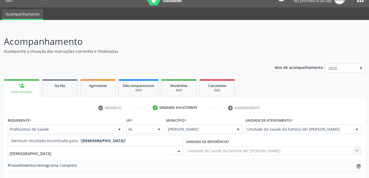
type input "gu"
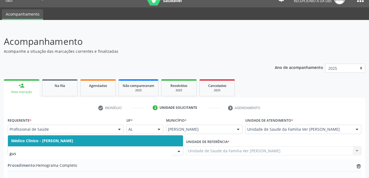
click at [128, 135] on span "Médico Clínico - [PERSON_NAME]" at bounding box center [95, 140] width 175 height 11
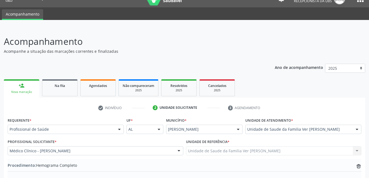
type input "ginecologista"
click at [358, 178] on icon "trash-outline icon" at bounding box center [358, 180] width 5 height 5
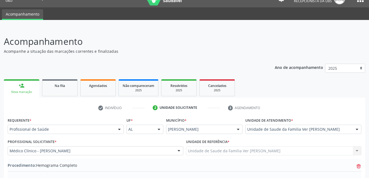
click at [359, 163] on icon "trash-outline icon" at bounding box center [358, 165] width 5 height 5
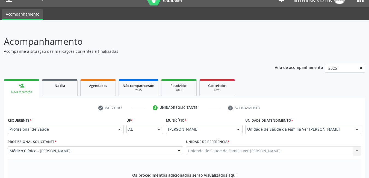
type textarea "anenumerus"
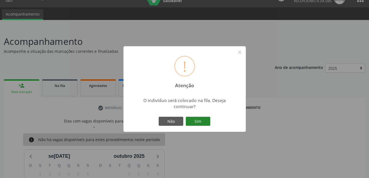
click at [201, 120] on button "Sim" at bounding box center [198, 121] width 25 height 9
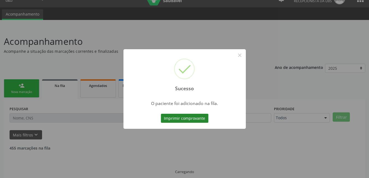
click at [202, 116] on button "Imprimir comprovante" at bounding box center [185, 118] width 48 height 9
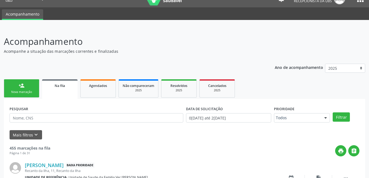
click at [24, 83] on div "person_add" at bounding box center [22, 86] width 6 height 6
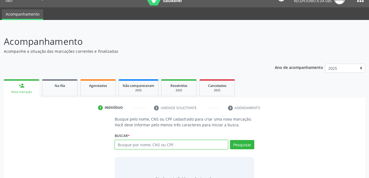
click at [152, 147] on input "text" at bounding box center [172, 144] width 114 height 9
type input "702101747157791"
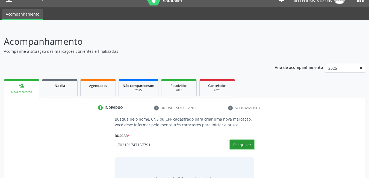
click at [234, 145] on button "Pesquisar" at bounding box center [242, 144] width 24 height 9
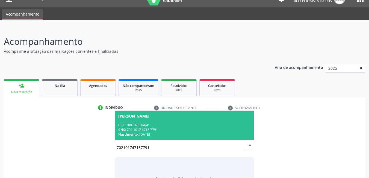
click at [182, 132] on div "Nascimento: [DATE]" at bounding box center [184, 134] width 133 height 5
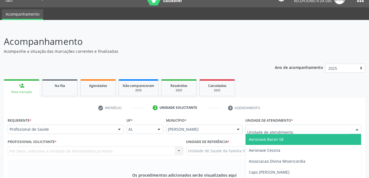
click at [335, 125] on div at bounding box center [303, 129] width 116 height 9
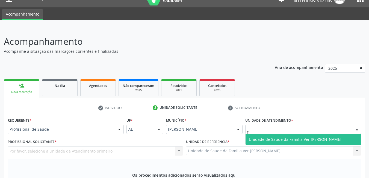
click at [330, 137] on span "Unidade de Saude da Familia Ver [PERSON_NAME]" at bounding box center [295, 139] width 93 height 5
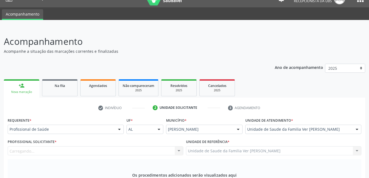
click at [164, 146] on div "Carregando... Nenhum resultado encontrado para: " " Não há nenhuma opção para s…" at bounding box center [96, 150] width 176 height 9
click at [131, 146] on div "Profissional solicitante" at bounding box center [96, 150] width 176 height 9
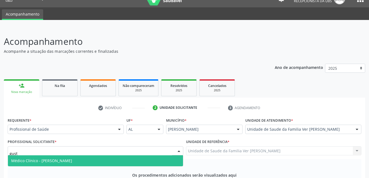
click at [128, 155] on span "Médico Clínico - [PERSON_NAME]" at bounding box center [95, 160] width 175 height 11
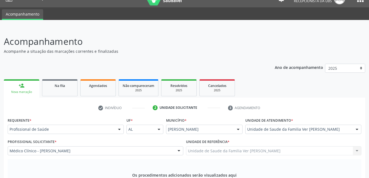
type input "ginecologista"
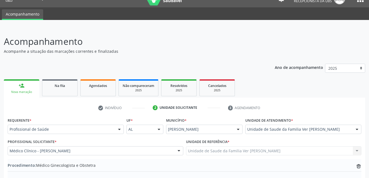
type textarea "anenumius"
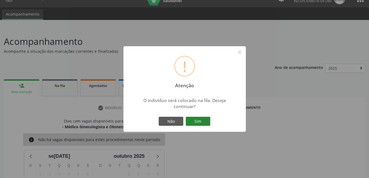
click at [207, 123] on button "Sim" at bounding box center [198, 121] width 25 height 9
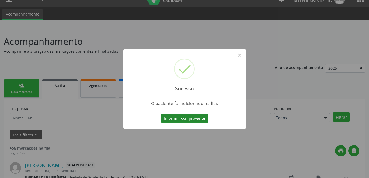
click at [198, 118] on button "Imprimir comprovante" at bounding box center [185, 118] width 48 height 9
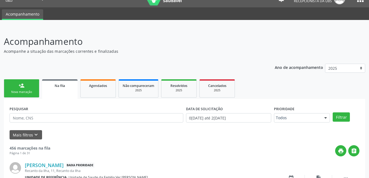
click at [18, 91] on div "Nova marcação" at bounding box center [21, 92] width 27 height 4
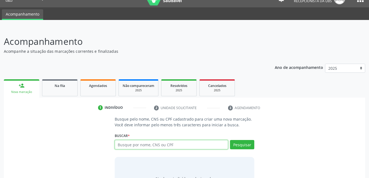
click at [139, 143] on input "text" at bounding box center [172, 144] width 114 height 9
type input "702909552753875"
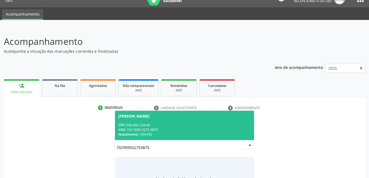
click at [129, 136] on span "Nascimento:" at bounding box center [128, 134] width 20 height 5
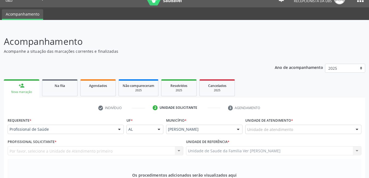
click at [292, 125] on div "Unidade de atendimento" at bounding box center [303, 129] width 116 height 9
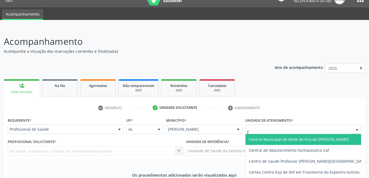
type input "fl"
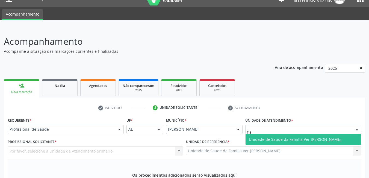
click at [290, 137] on span "Unidade de Saude da Familia Ver [PERSON_NAME]" at bounding box center [295, 139] width 93 height 5
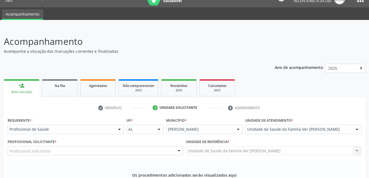
click at [98, 146] on div "Profissional solicitante" at bounding box center [96, 150] width 176 height 9
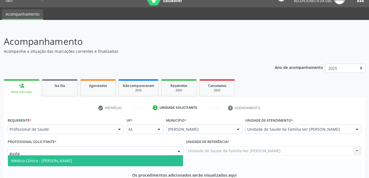
click at [104, 155] on span "Médico Clínico - [PERSON_NAME]" at bounding box center [95, 160] width 175 height 11
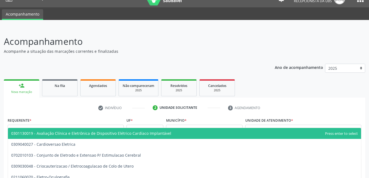
type input "eletro"
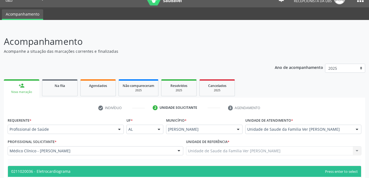
click at [131, 166] on span "0211020036 - Eletrocardiograma" at bounding box center [184, 171] width 353 height 11
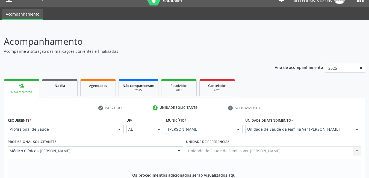
scroll to position [94, 0]
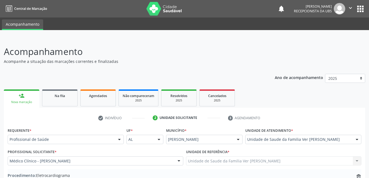
scroll to position [94, 0]
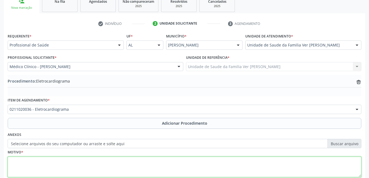
click at [77, 164] on textarea at bounding box center [185, 167] width 354 height 21
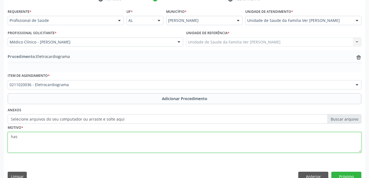
scroll to position [129, 0]
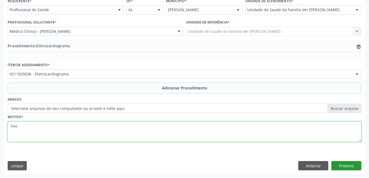
type textarea "has"
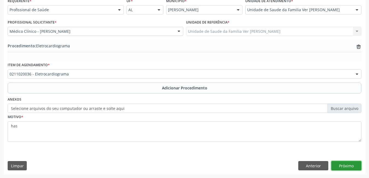
click at [347, 166] on button "Próximo" at bounding box center [346, 165] width 30 height 9
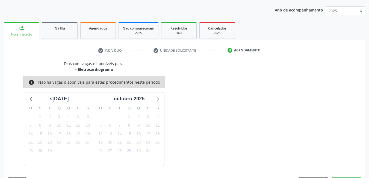
scroll to position [84, 0]
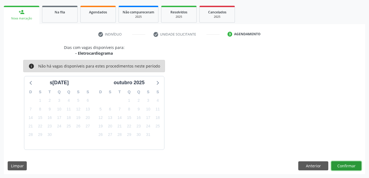
click at [341, 165] on button "Confirmar" at bounding box center [346, 165] width 30 height 9
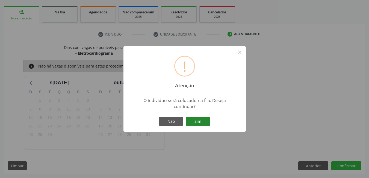
click at [197, 117] on button "Sim" at bounding box center [198, 121] width 25 height 9
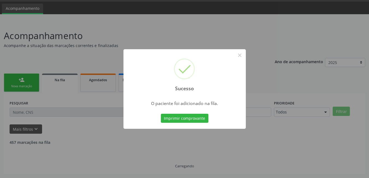
scroll to position [10, 0]
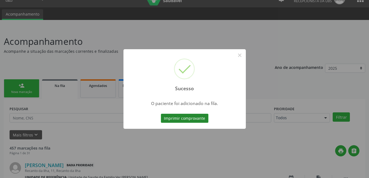
click at [201, 118] on button "Imprimir comprovante" at bounding box center [185, 118] width 48 height 9
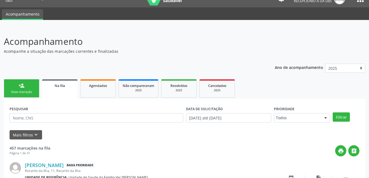
click at [22, 96] on link "person_add Nova marcação" at bounding box center [22, 88] width 36 height 18
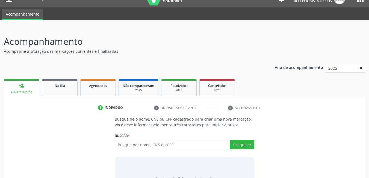
click at [22, 91] on div "Nova marcação" at bounding box center [22, 92] width 28 height 4
click at [139, 146] on input "text" at bounding box center [172, 144] width 114 height 9
type input "7029095527"
type input "702909552753875"
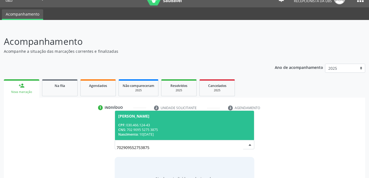
click at [167, 130] on div "CNS: 702 9095 5275 3875" at bounding box center [184, 129] width 133 height 5
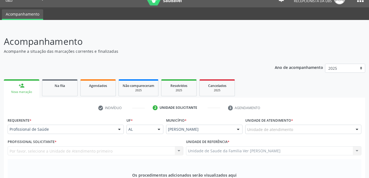
click at [318, 125] on div "Unidade de atendimento" at bounding box center [303, 129] width 116 height 9
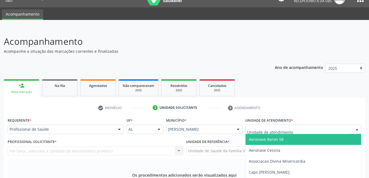
type input "f"
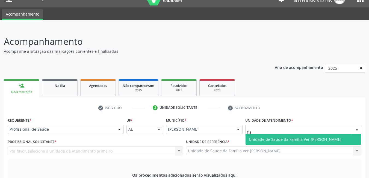
click at [320, 137] on span "Unidade de Saude da Familia Ver [PERSON_NAME]" at bounding box center [295, 139] width 93 height 5
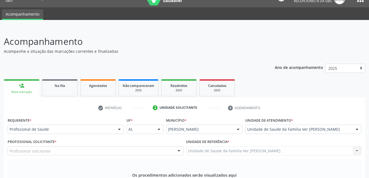
click at [157, 146] on div "Profissional solicitante" at bounding box center [96, 150] width 176 height 9
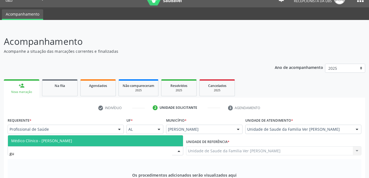
type input "gus"
click at [157, 135] on span "Médico Clínico - [PERSON_NAME]" at bounding box center [95, 140] width 175 height 11
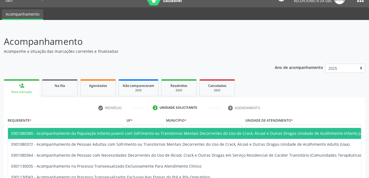
type input "u"
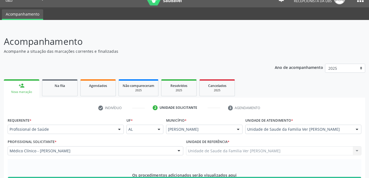
type input "m"
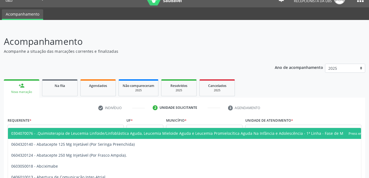
drag, startPoint x: 285, startPoint y: 120, endPoint x: 286, endPoint y: 117, distance: 3.2
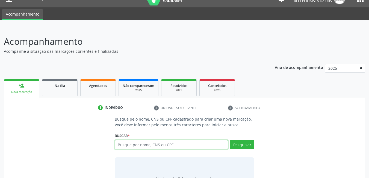
click at [186, 140] on input "text" at bounding box center [172, 144] width 114 height 9
type input "708704181516494"
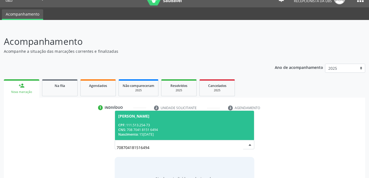
click at [176, 123] on div "CPF: 111.513.254-73" at bounding box center [184, 125] width 133 height 5
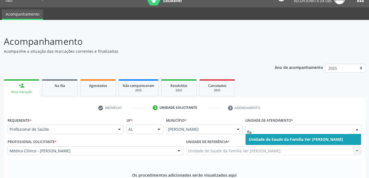
click at [336, 137] on span "Unidade de Saude da Familia Ver [PERSON_NAME]" at bounding box center [296, 139] width 94 height 5
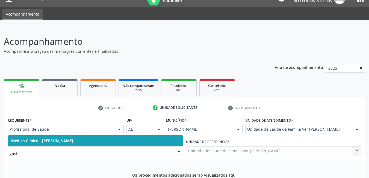
type input "gusta"
click at [144, 135] on span "Médico Clínico - [PERSON_NAME]" at bounding box center [95, 140] width 175 height 11
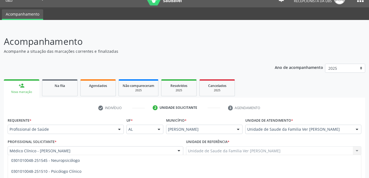
type input "psicólogo"
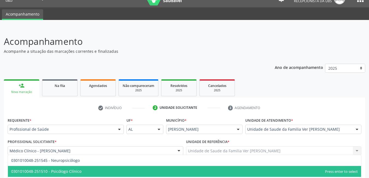
click at [106, 166] on span "0301010048-251510 - Psicólogo Clínico" at bounding box center [184, 171] width 353 height 11
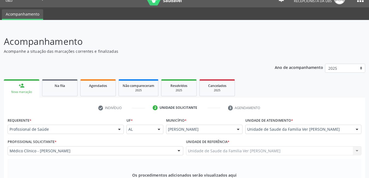
type textarea "autumutilação tentatil autuextre"
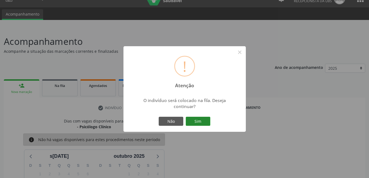
click at [197, 122] on button "Sim" at bounding box center [198, 121] width 25 height 9
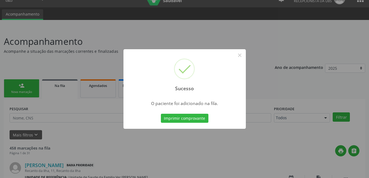
click at [197, 122] on button "Imprimir comprovante" at bounding box center [185, 118] width 48 height 9
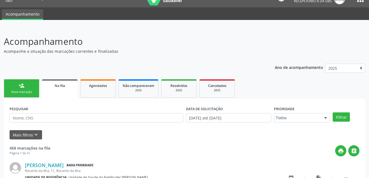
click at [23, 89] on link "person_add Nova marcação" at bounding box center [22, 88] width 36 height 18
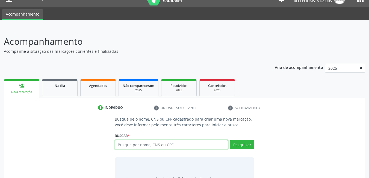
click at [152, 147] on input "text" at bounding box center [172, 144] width 114 height 9
type input "7029095527538"
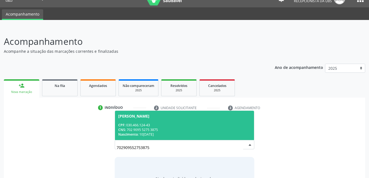
click at [160, 129] on div "CNS: 702 9095 5275 3875" at bounding box center [184, 129] width 133 height 5
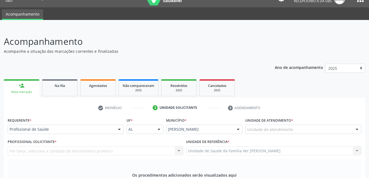
click at [309, 125] on div "Unidade de atendimento" at bounding box center [303, 129] width 116 height 9
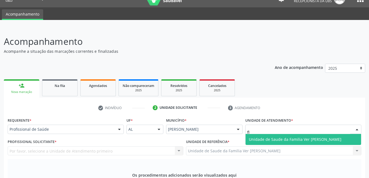
click at [311, 134] on span "Unidade de Saude da Familia Ver [PERSON_NAME]" at bounding box center [304, 139] width 116 height 11
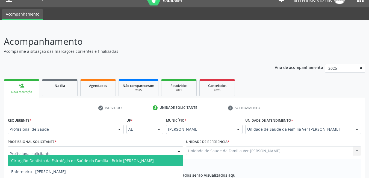
click at [129, 146] on div at bounding box center [96, 150] width 176 height 9
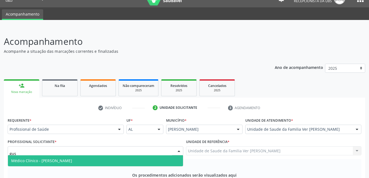
type input "gust"
click at [126, 155] on span "Médico Clínico - [PERSON_NAME]" at bounding box center [95, 160] width 175 height 11
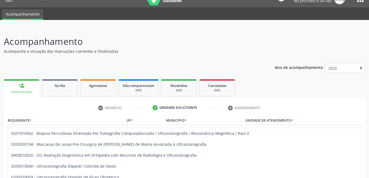
type input "u"
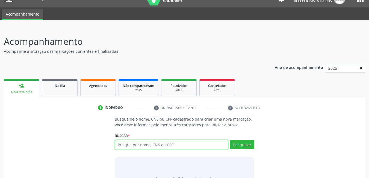
click at [178, 140] on input "text" at bounding box center [172, 144] width 114 height 9
type input "7087041815164"
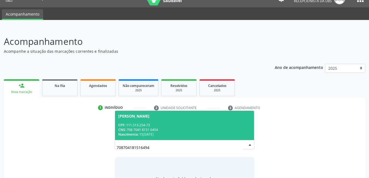
click at [173, 132] on div "Nascimento: 15/08/2009" at bounding box center [184, 134] width 133 height 5
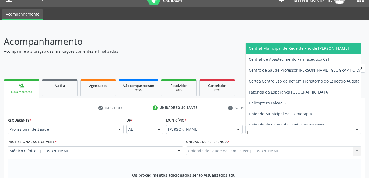
type input "fl"
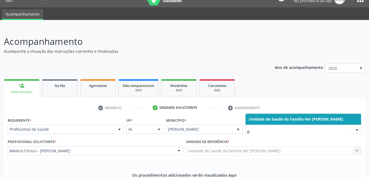
click at [321, 122] on span "Unidade de Saude da Familia Ver [PERSON_NAME]" at bounding box center [296, 118] width 94 height 5
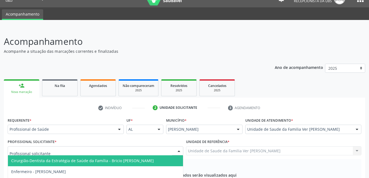
click at [139, 146] on div at bounding box center [96, 150] width 176 height 9
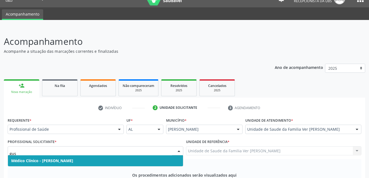
type input "gust"
click at [140, 155] on span "Médico Clínico - [PERSON_NAME]" at bounding box center [95, 160] width 175 height 11
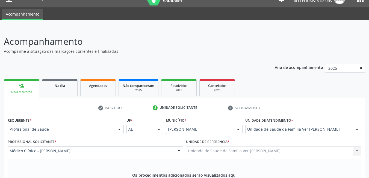
type input "psicólogo"
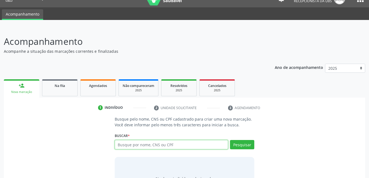
click at [207, 140] on input "text" at bounding box center [172, 144] width 114 height 9
type input "706909161469"
type input "706909161469233"
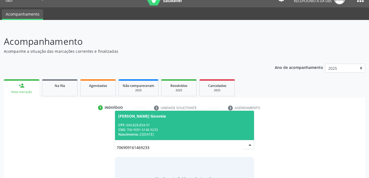
click at [183, 127] on div "CNS: 706 9091 6146 9233" at bounding box center [184, 129] width 133 height 5
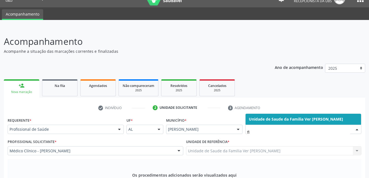
click at [305, 122] on span "Unidade de Saude da Familia Ver [PERSON_NAME]" at bounding box center [296, 118] width 94 height 5
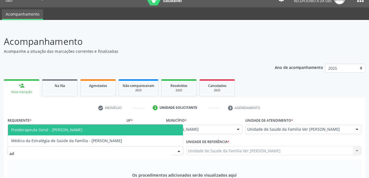
type input "ade"
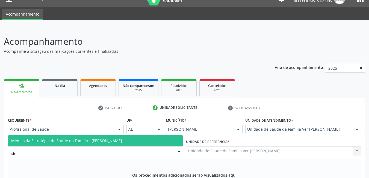
click at [84, 143] on span "Médico da Estratégia de Saúde da Família - [PERSON_NAME]" at bounding box center [66, 140] width 111 height 5
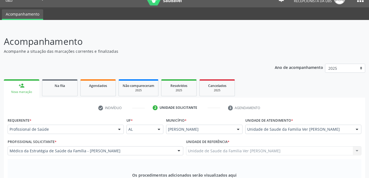
type input "dermatolo"
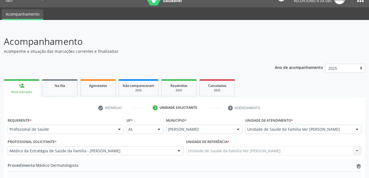
type textarea "paciente com queixa de seguimento de mancha em lábio superior a 3 meses"
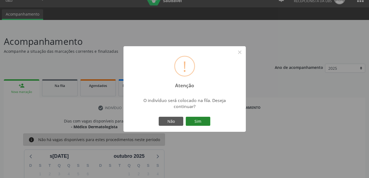
click at [199, 120] on button "Sim" at bounding box center [198, 121] width 25 height 9
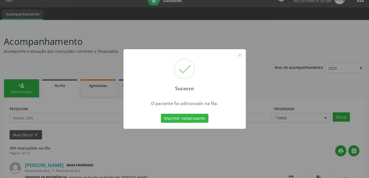
click at [198, 118] on div "Sucesso × O paciente foi adicionado na fila. Imprimir comprovante Cancel" at bounding box center [184, 89] width 369 height 178
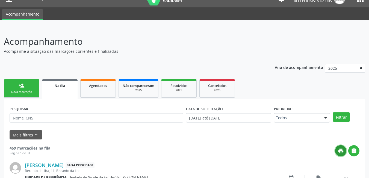
click at [340, 151] on icon "print" at bounding box center [341, 151] width 6 height 6
click at [30, 89] on link "person_add Nova marcação" at bounding box center [22, 88] width 36 height 18
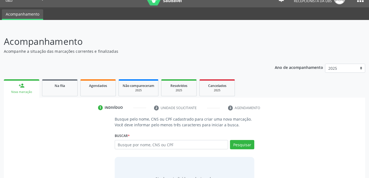
click at [136, 149] on div "Busque por nome, CNS ou CPF Nenhum resultado encontrado para: " " Digite nome, …" at bounding box center [185, 146] width 140 height 13
click at [140, 144] on input "text" at bounding box center [172, 144] width 114 height 9
type input "70690916"
type input "706909161469233"
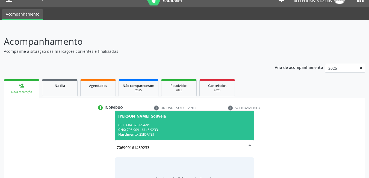
click at [149, 136] on div "Nascimento: 25/11/1957" at bounding box center [184, 134] width 133 height 5
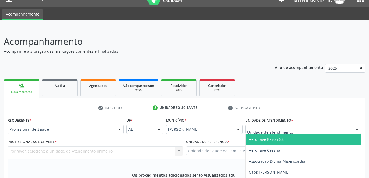
click at [330, 125] on div at bounding box center [303, 129] width 116 height 9
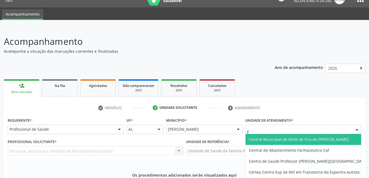
type input "fl"
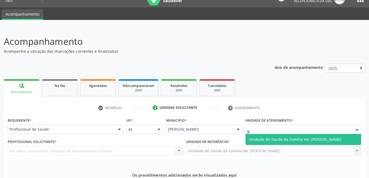
click at [329, 137] on span "Unidade de Saude da Familia Ver [PERSON_NAME]" at bounding box center [295, 139] width 93 height 5
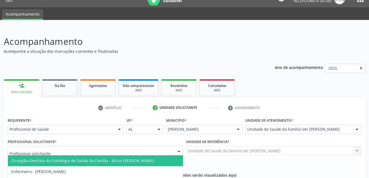
click at [105, 146] on div "Cirurgião-Dentista da Estratégia de Saúde da Família - Bricio Douglas de Omena …" at bounding box center [96, 150] width 176 height 9
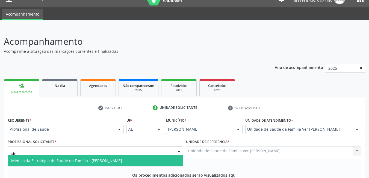
type input "adel"
click at [109, 158] on span "Médico da Estratégia de Saúde da Família - [PERSON_NAME]" at bounding box center [66, 160] width 111 height 5
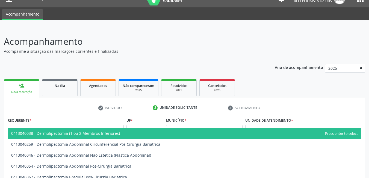
type input "derma"
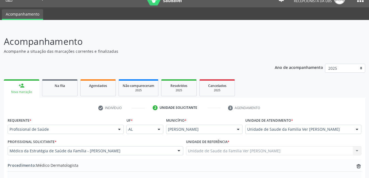
type textarea "não da para entender"
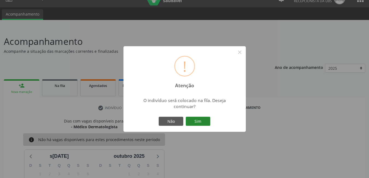
click at [203, 122] on button "Sim" at bounding box center [198, 121] width 25 height 9
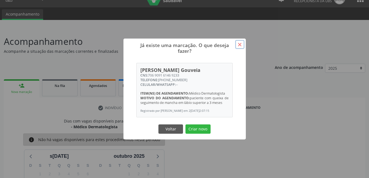
click at [240, 42] on button "×" at bounding box center [239, 44] width 9 height 9
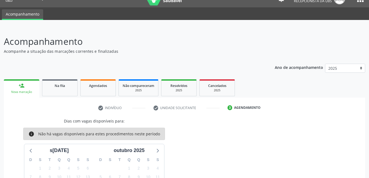
click at [36, 97] on link "person_add Nova marcação" at bounding box center [22, 88] width 36 height 18
